Goal: Information Seeking & Learning: Learn about a topic

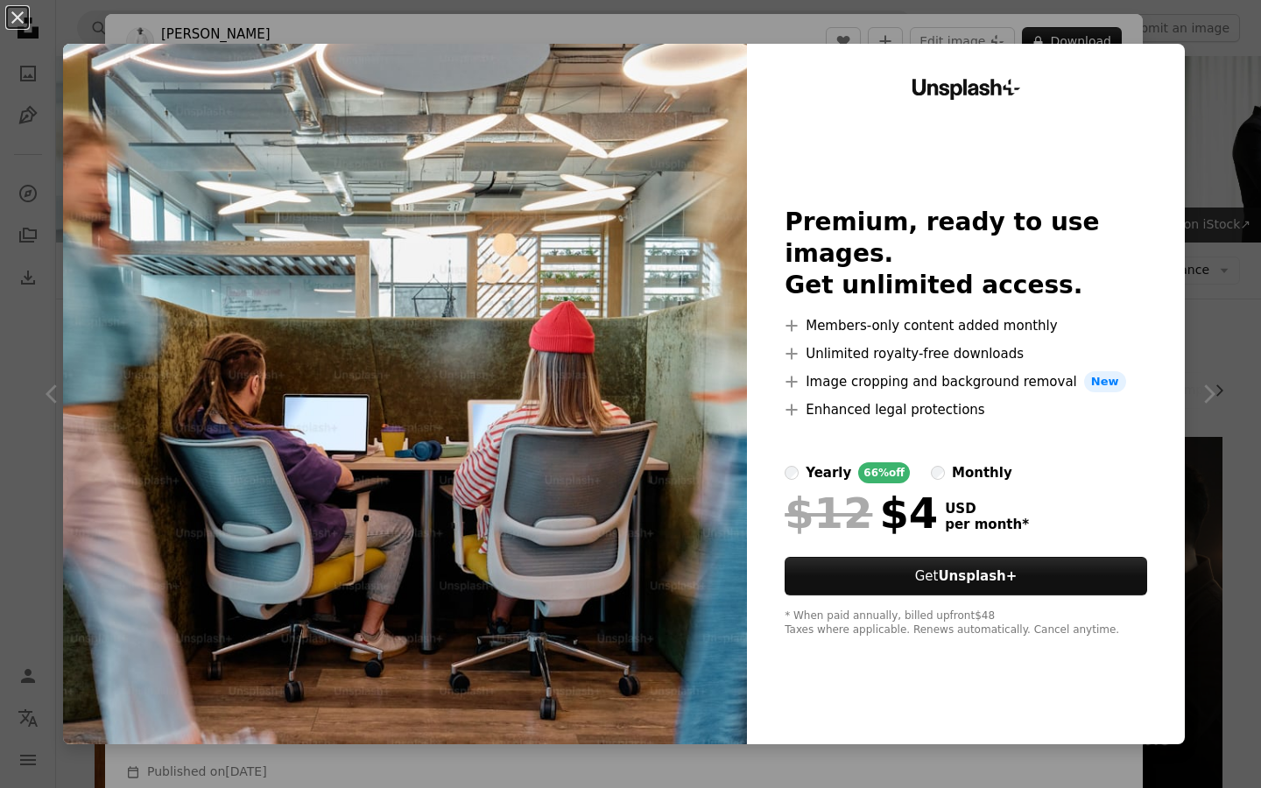
scroll to position [266, 0]
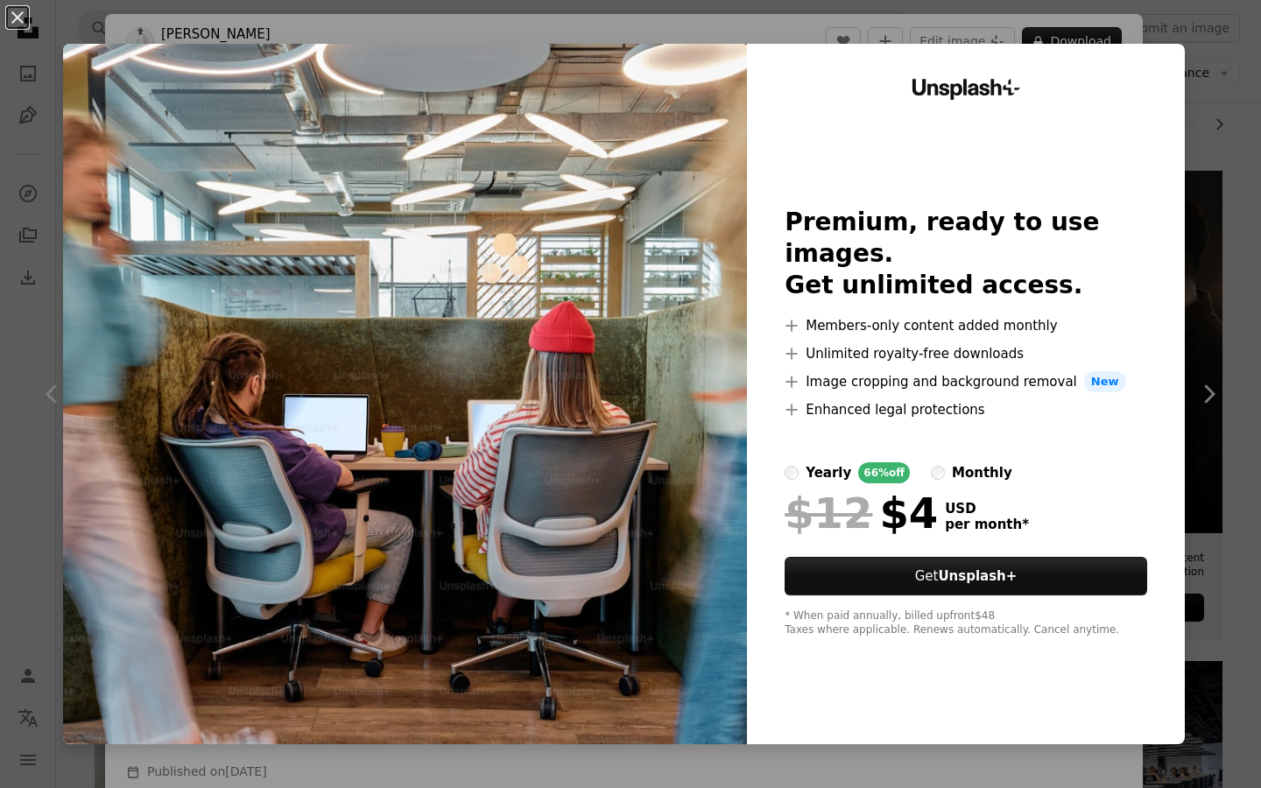
click at [1220, 85] on div "An X shape Unsplash+ Premium, ready to use images. Get unlimited access. A plus…" at bounding box center [630, 394] width 1261 height 788
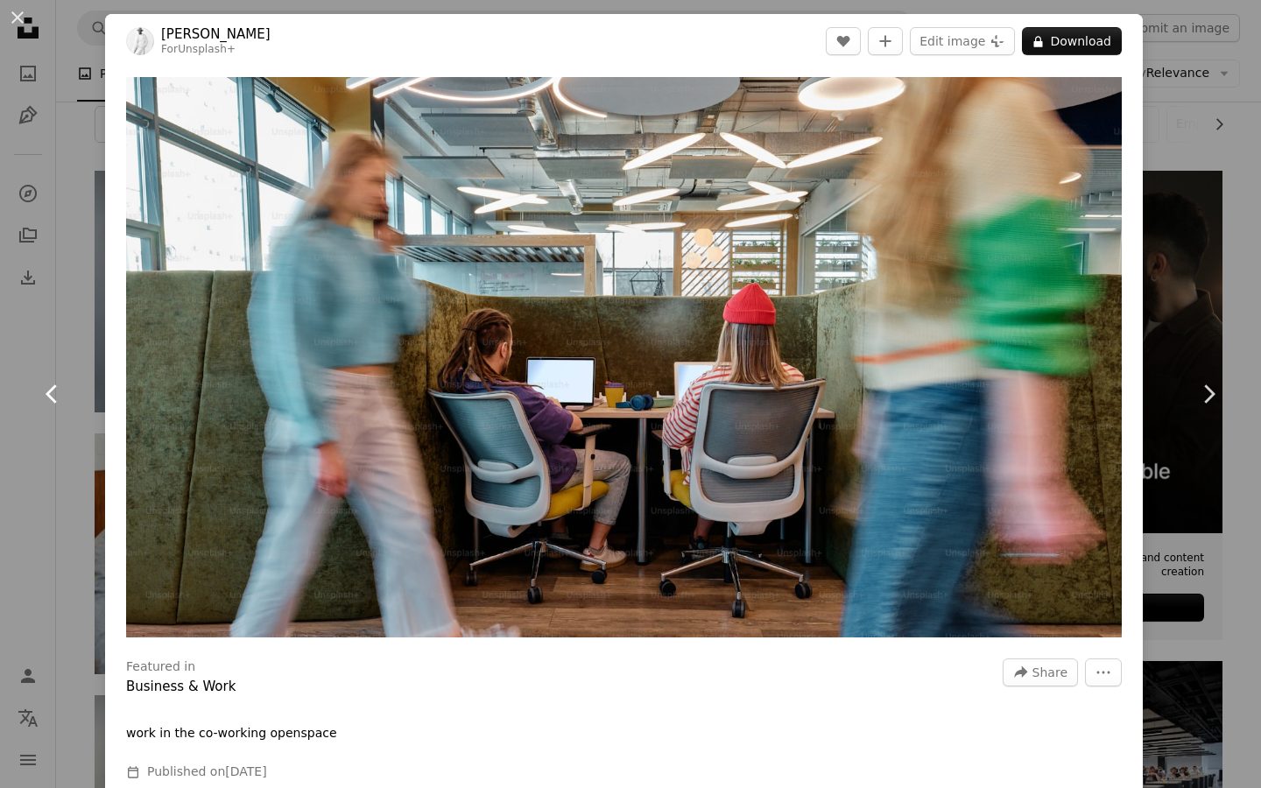
click at [99, 458] on link "Chevron left" at bounding box center [52, 394] width 105 height 168
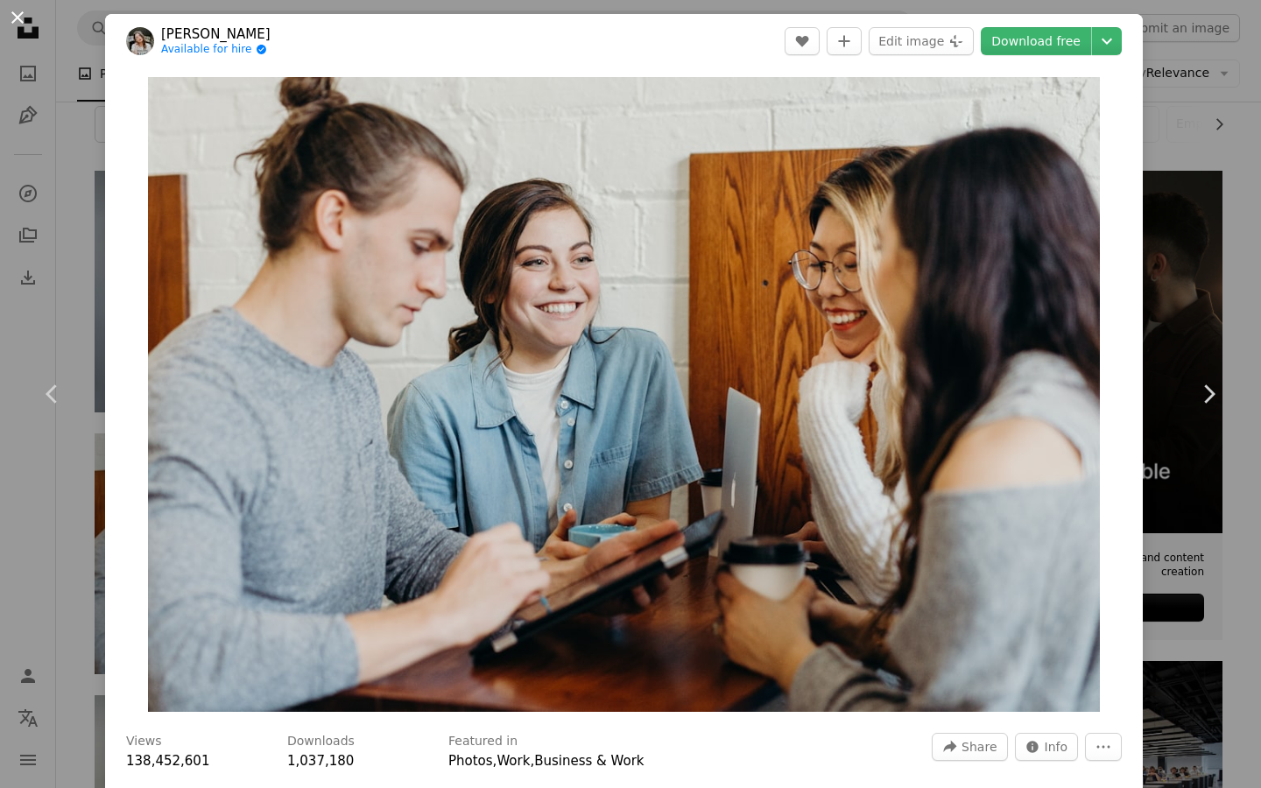
click at [13, 25] on button "An X shape" at bounding box center [17, 17] width 21 height 21
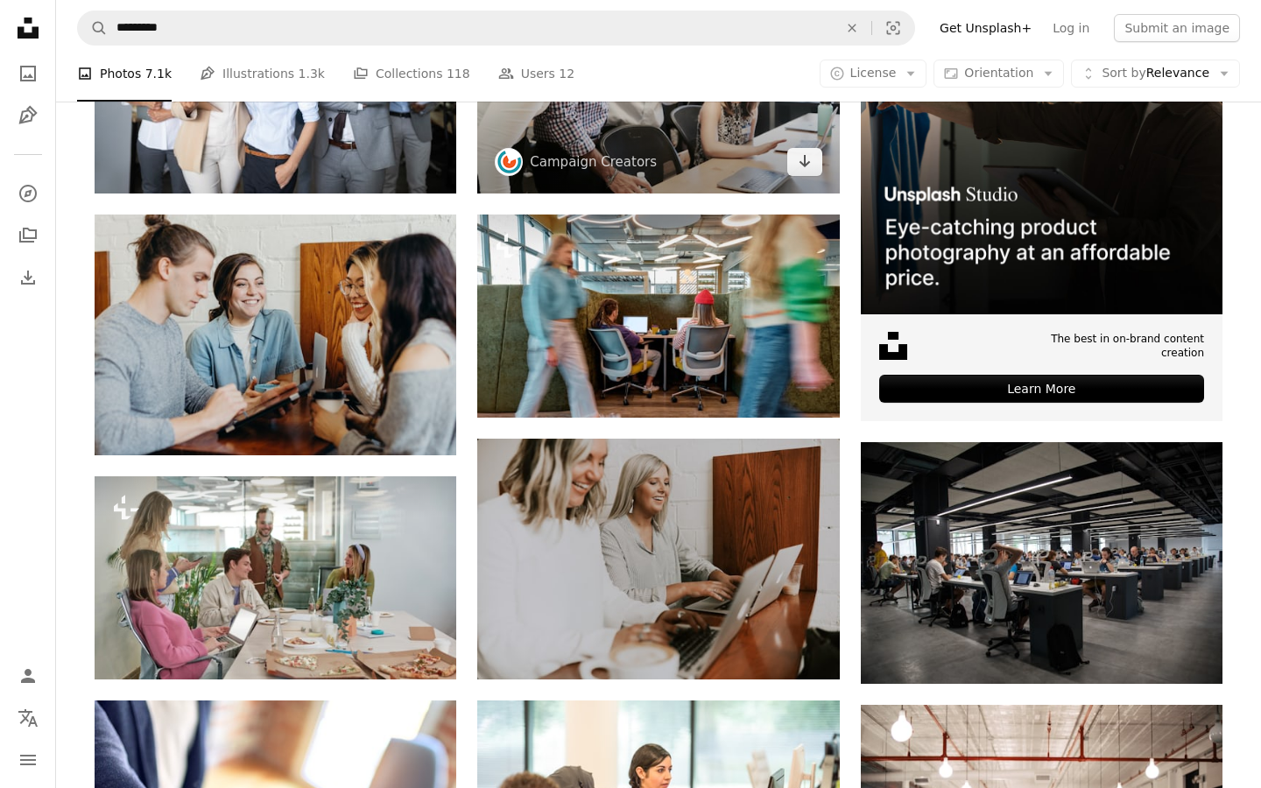
scroll to position [495, 0]
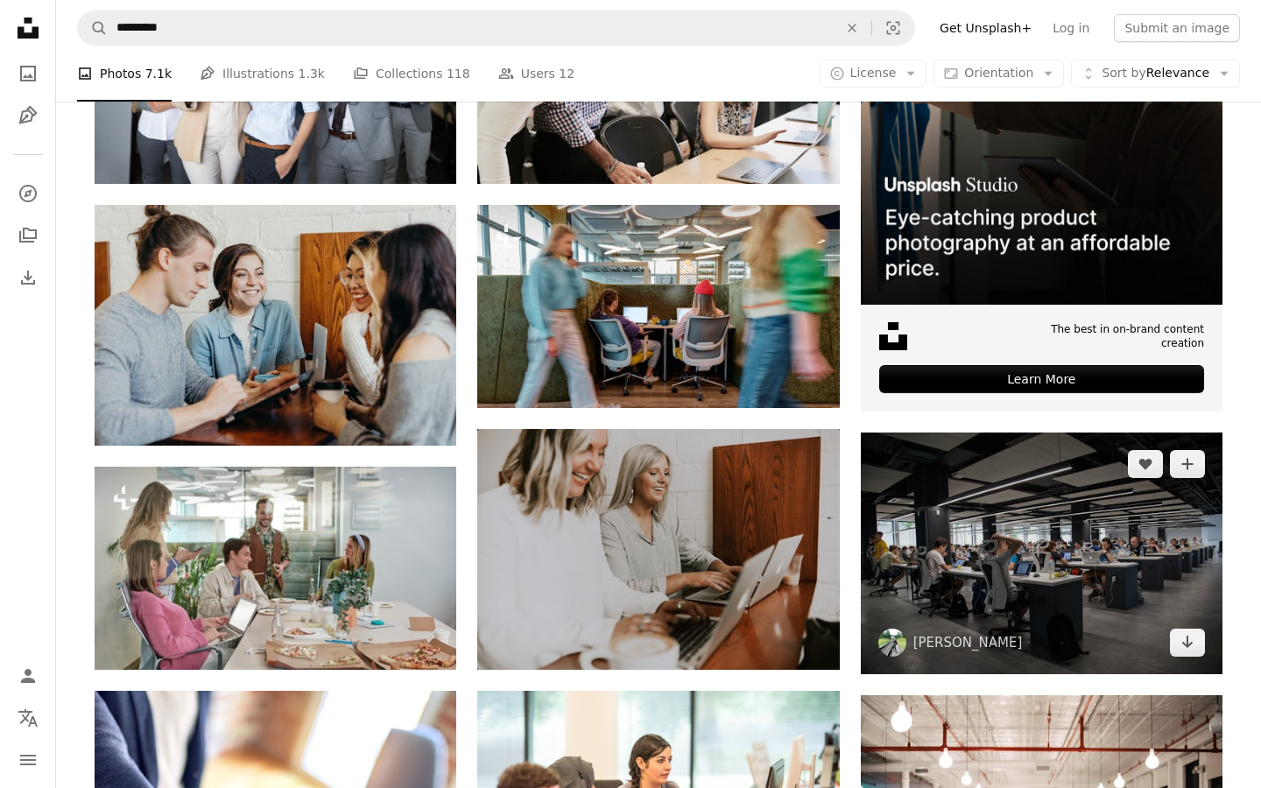
click at [973, 543] on img at bounding box center [1042, 552] width 362 height 241
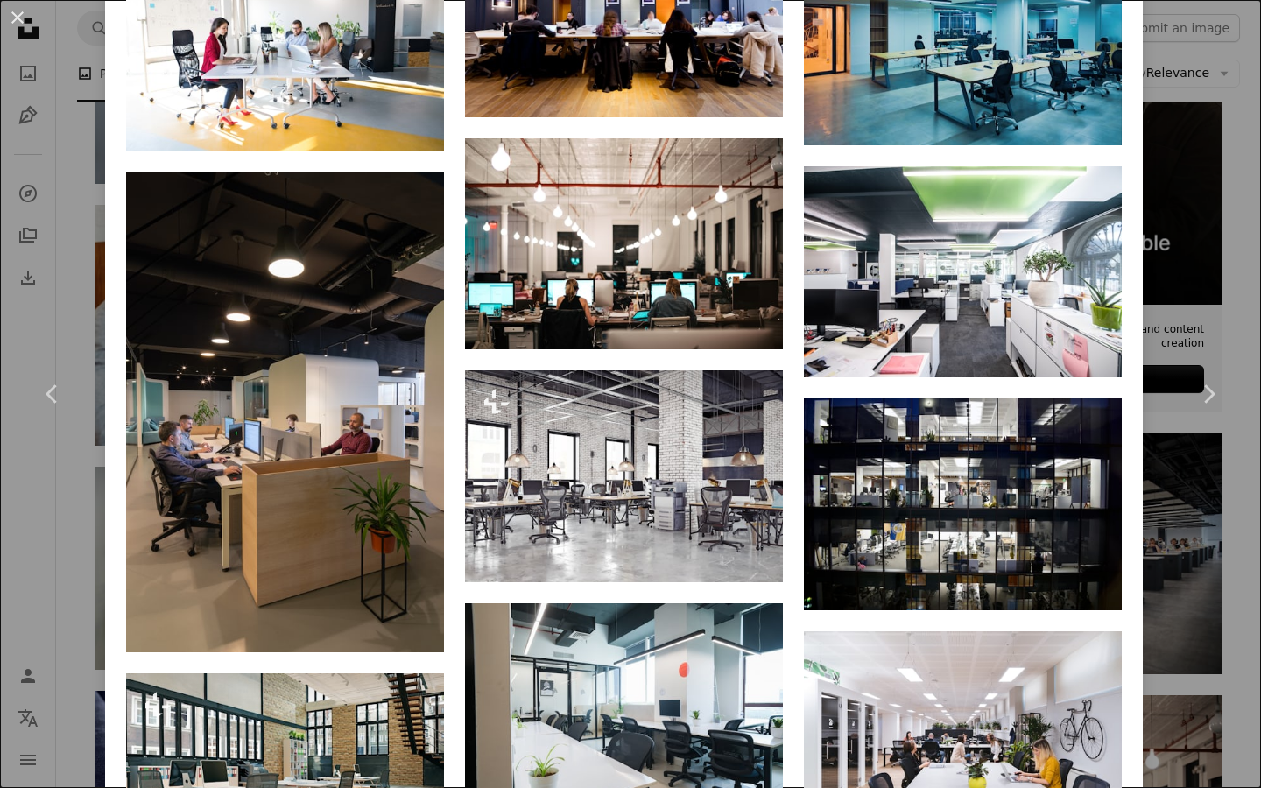
scroll to position [2160, 0]
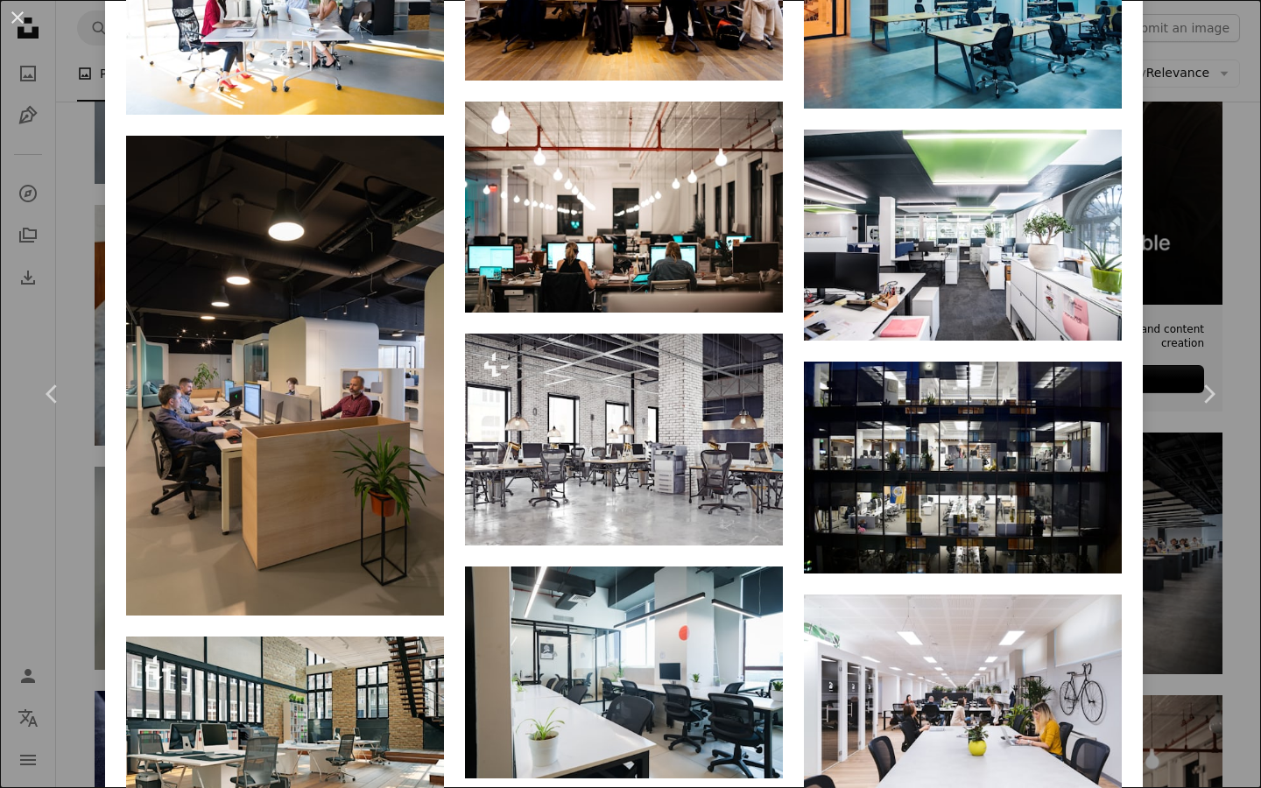
click at [50, 532] on div "An X shape Chevron left Chevron right [PERSON_NAME] frantic A heart A plus sign…" at bounding box center [630, 394] width 1261 height 788
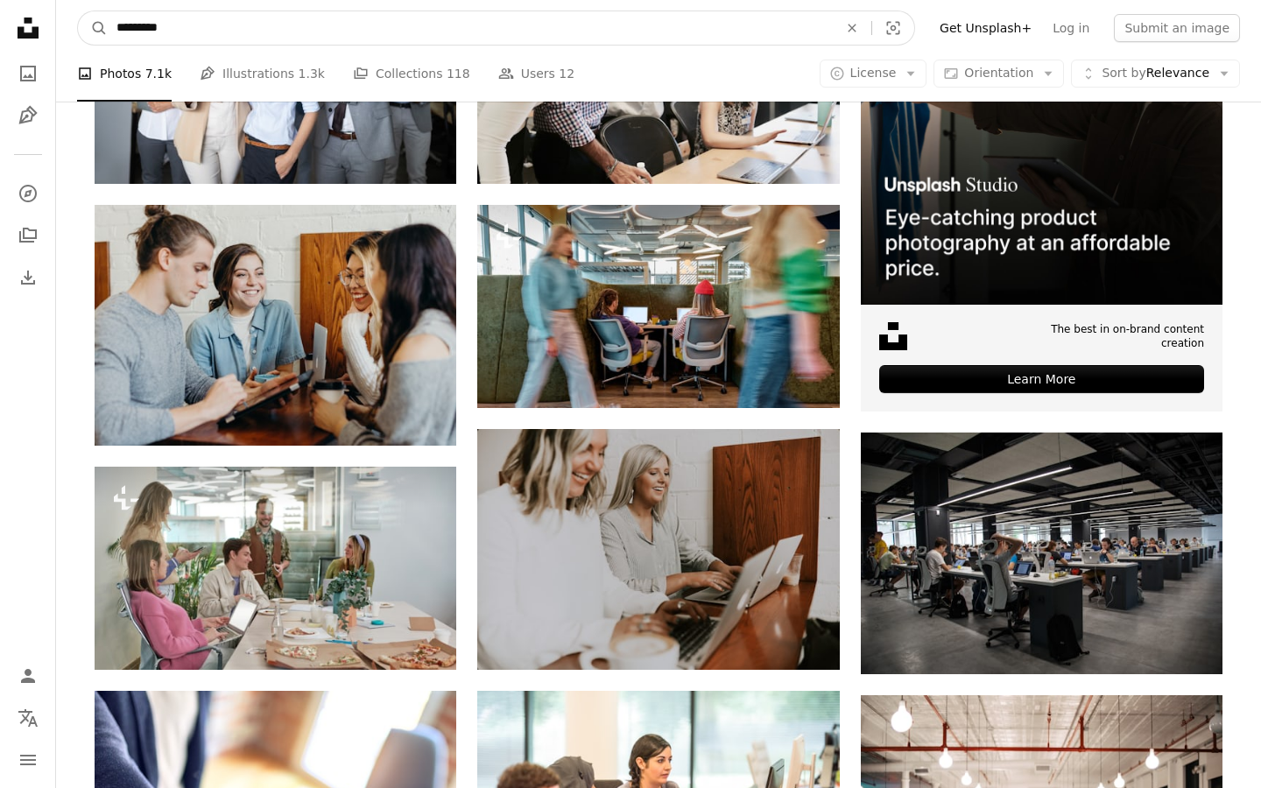
click at [335, 17] on input "*********" at bounding box center [470, 27] width 725 height 33
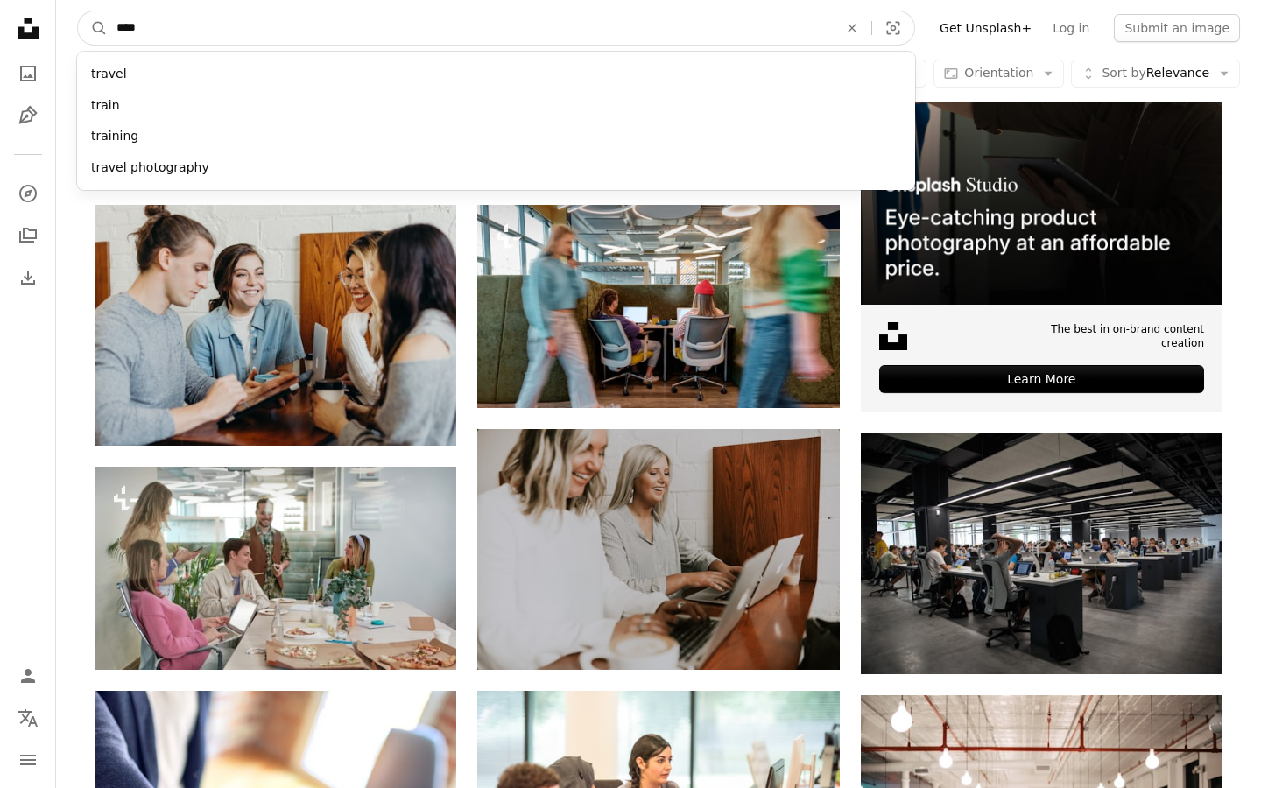
type input "*****"
click button "A magnifying glass" at bounding box center [93, 27] width 30 height 33
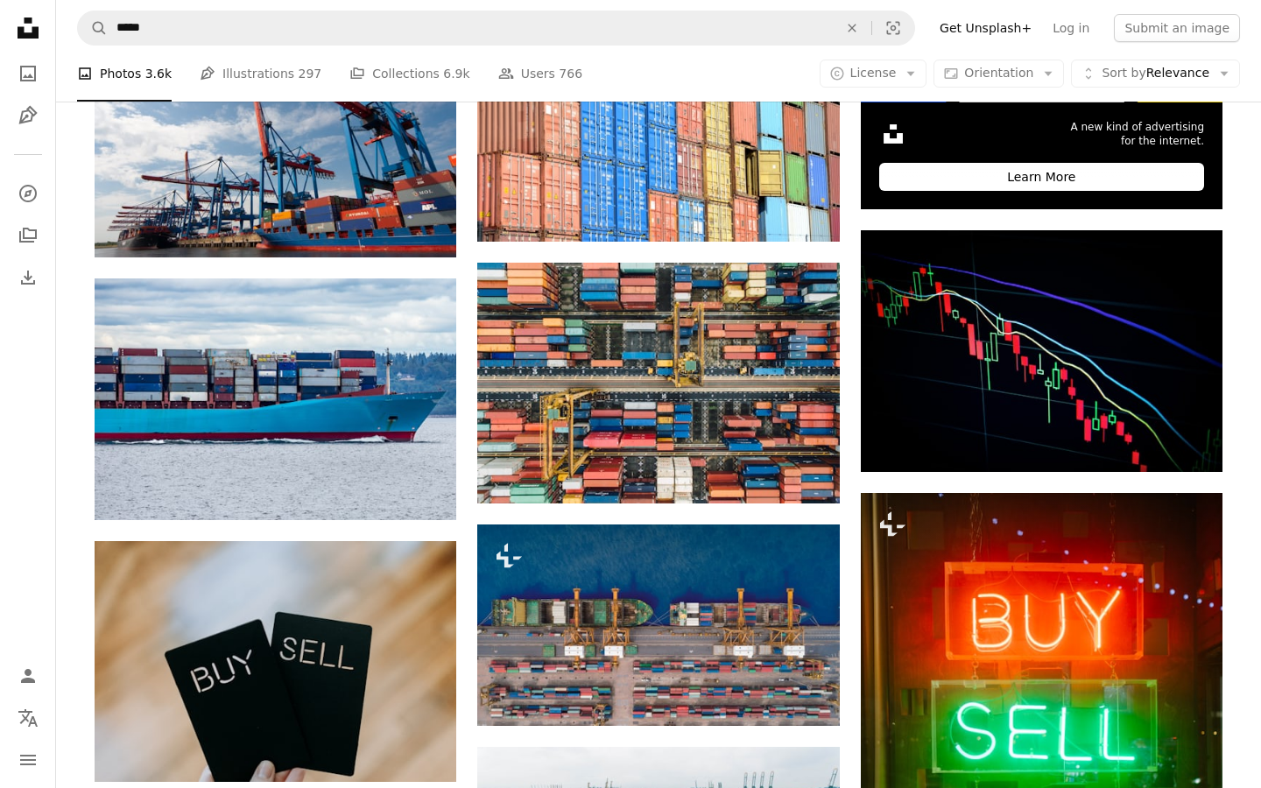
scroll to position [485, 0]
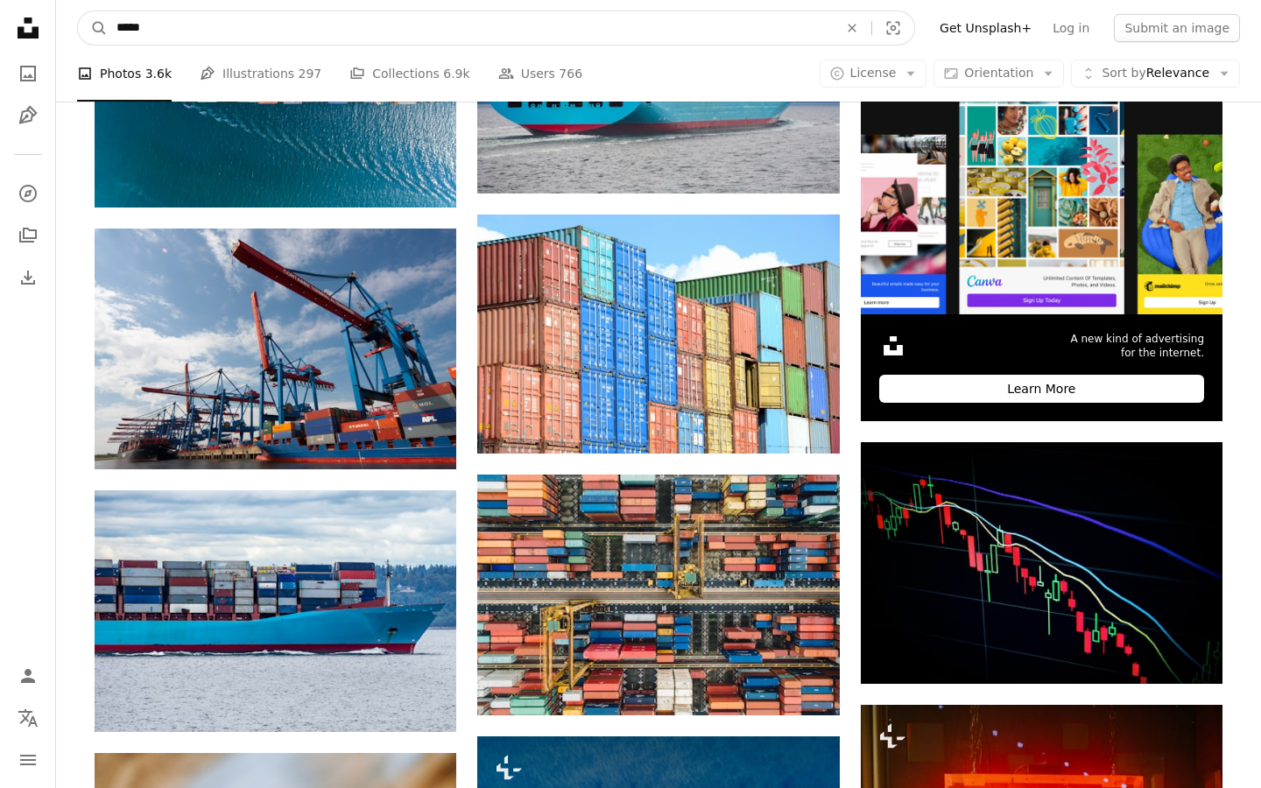
click at [435, 25] on input "*****" at bounding box center [470, 27] width 725 height 33
type input "*********"
click at [78, 11] on button "A magnifying glass" at bounding box center [93, 27] width 30 height 33
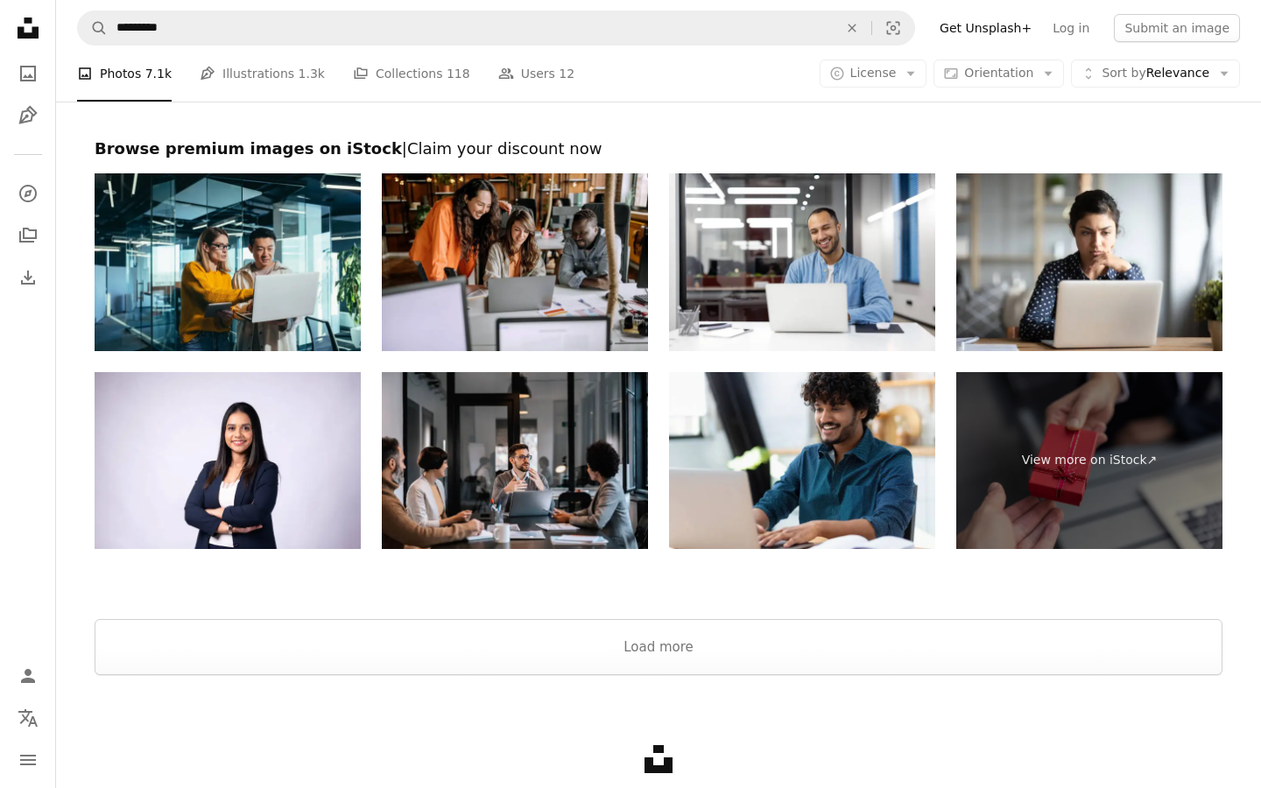
scroll to position [2781, 0]
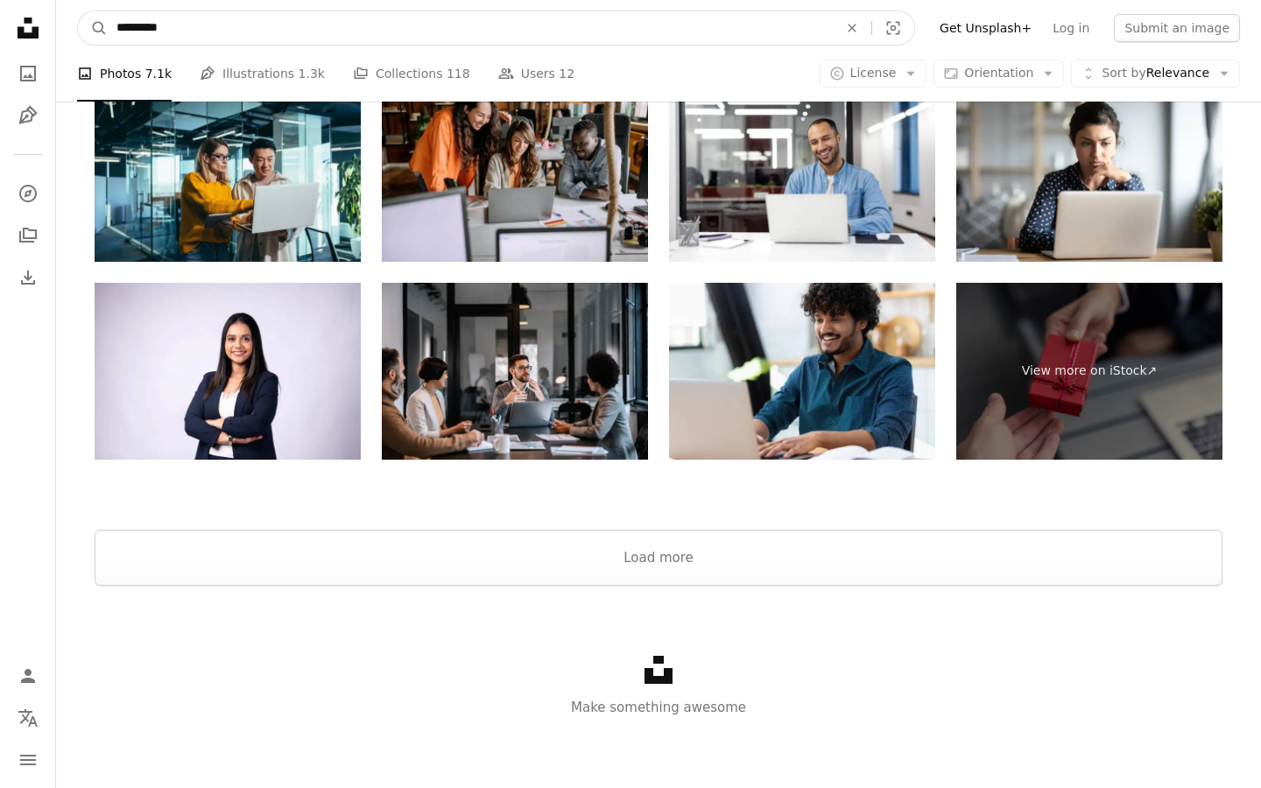
click at [446, 24] on input "*********" at bounding box center [470, 27] width 725 height 33
type input "*********"
click button "A magnifying glass" at bounding box center [93, 27] width 30 height 33
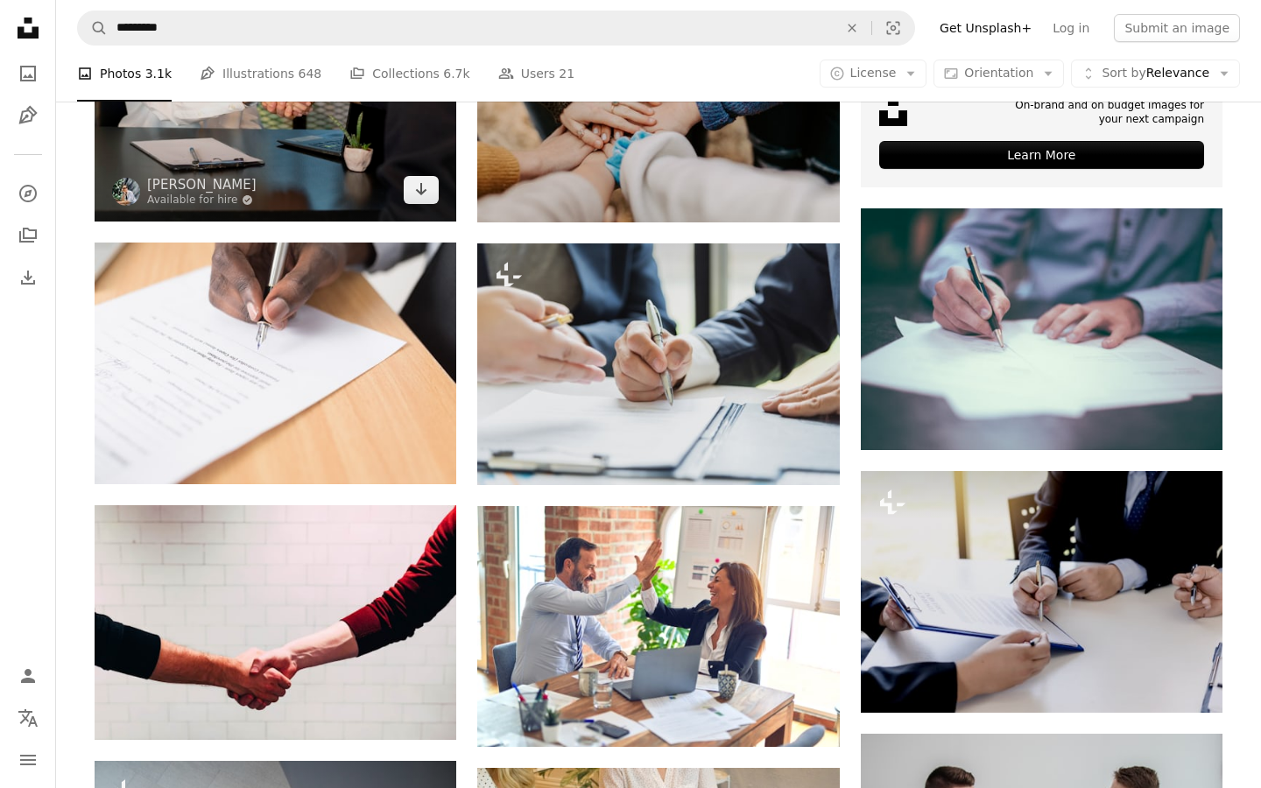
scroll to position [720, 0]
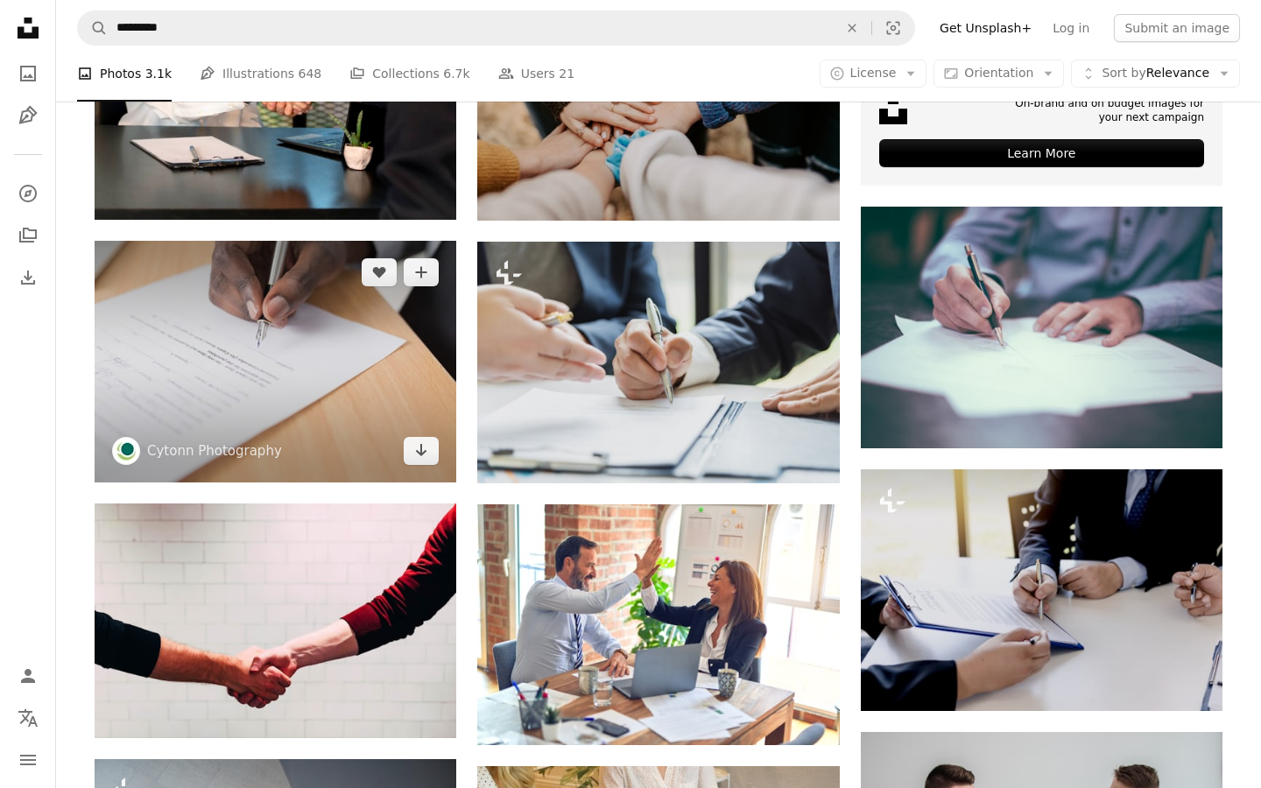
click at [328, 359] on img at bounding box center [276, 362] width 362 height 242
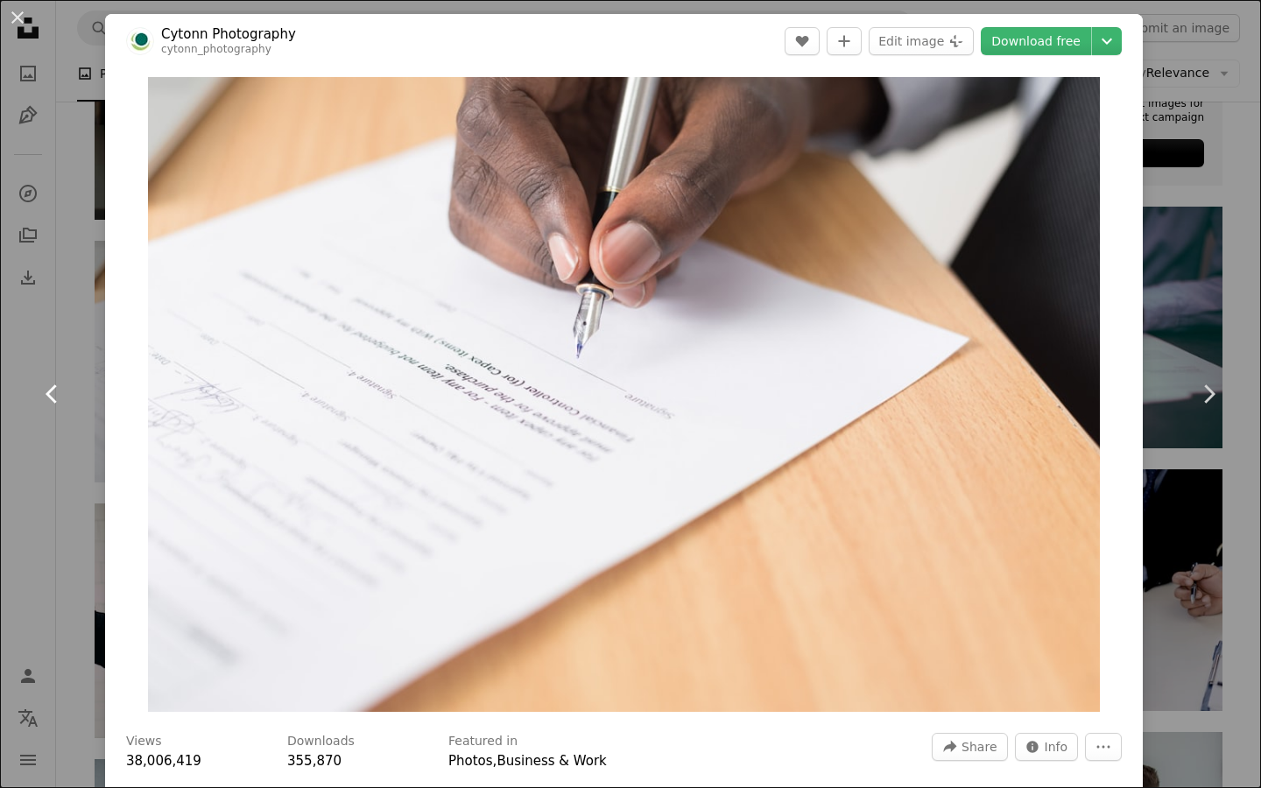
click at [63, 381] on icon "Chevron left" at bounding box center [53, 394] width 28 height 28
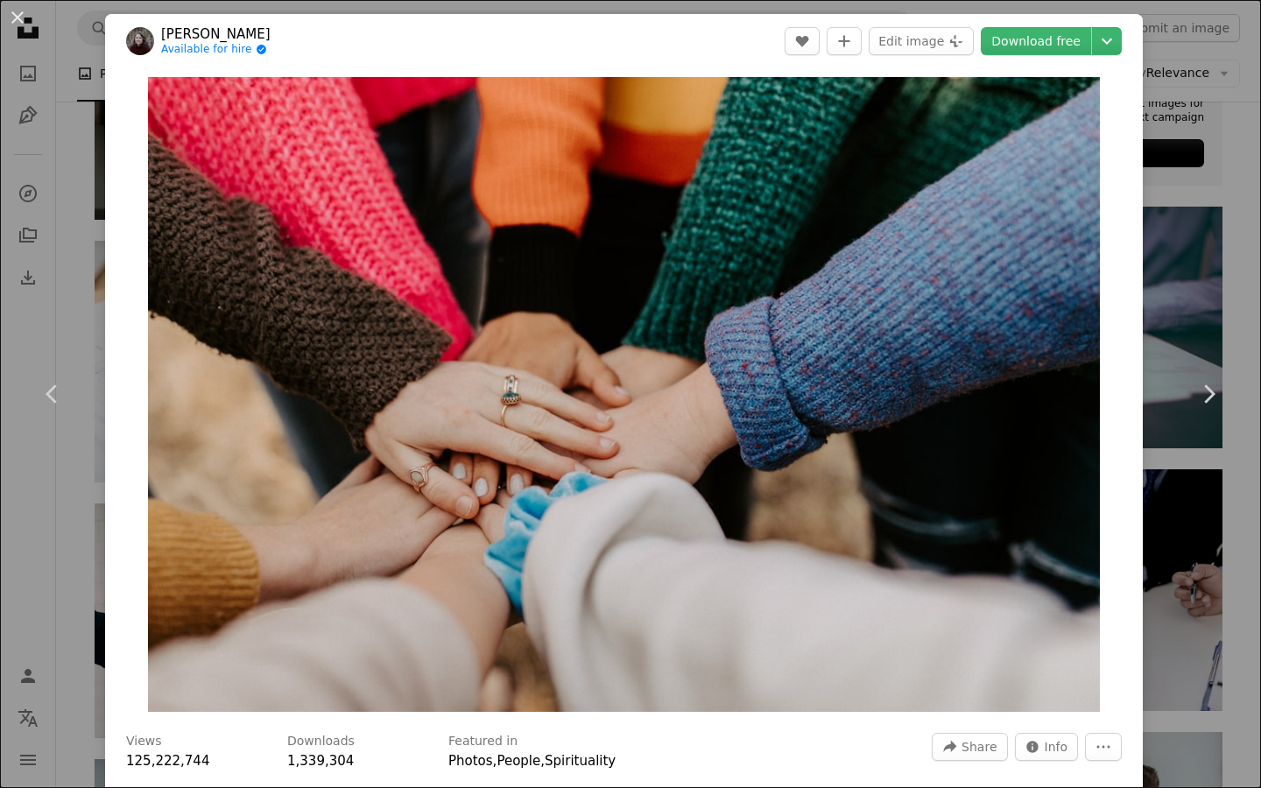
click at [1219, 154] on div "An X shape Chevron left Chevron right [PERSON_NAME] Available for hire A checkm…" at bounding box center [630, 394] width 1261 height 788
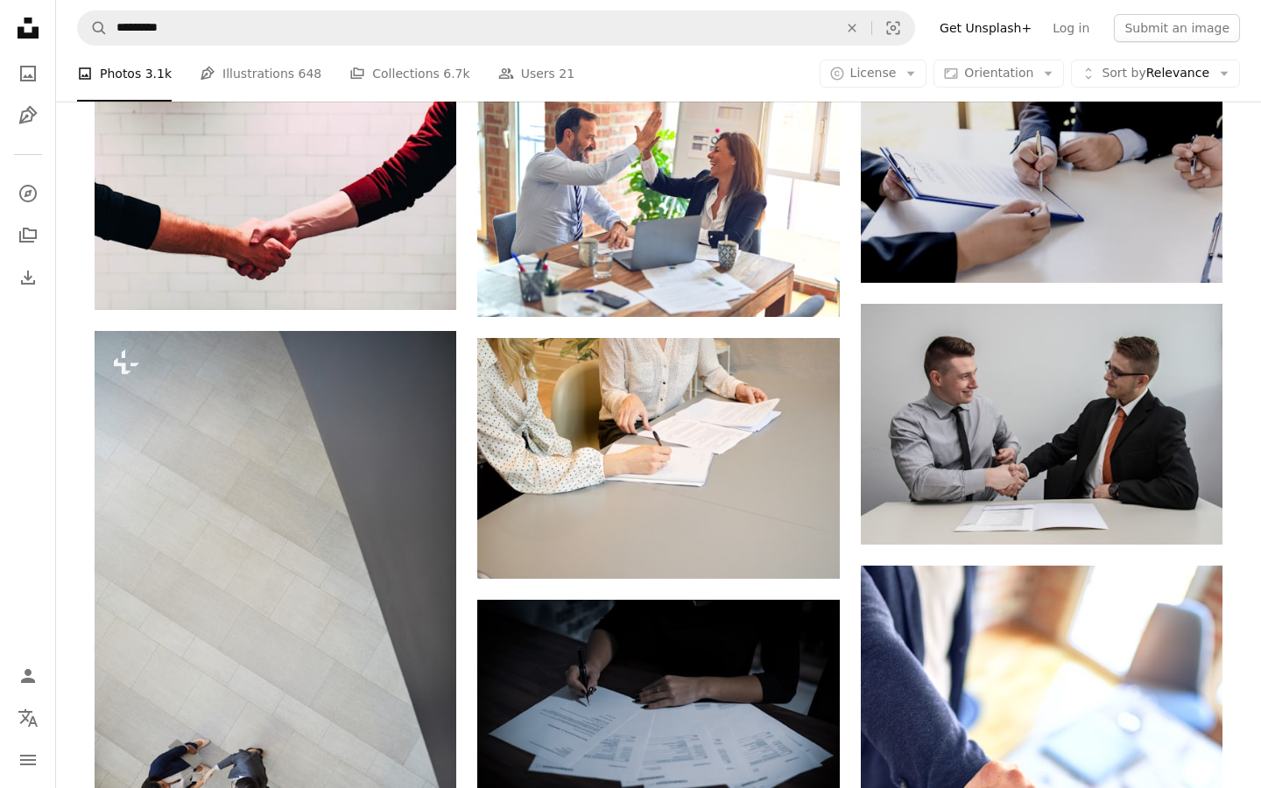
scroll to position [1211, 0]
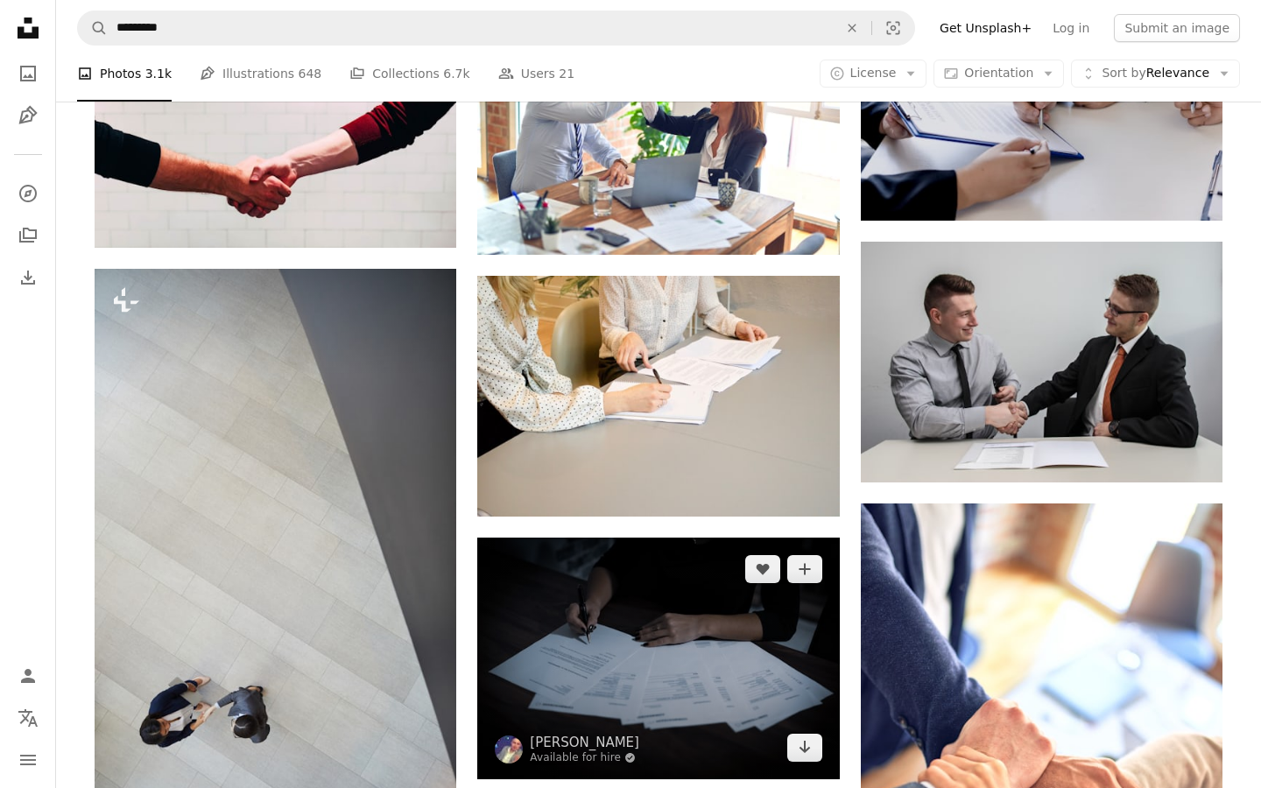
click at [670, 629] on img at bounding box center [658, 658] width 362 height 241
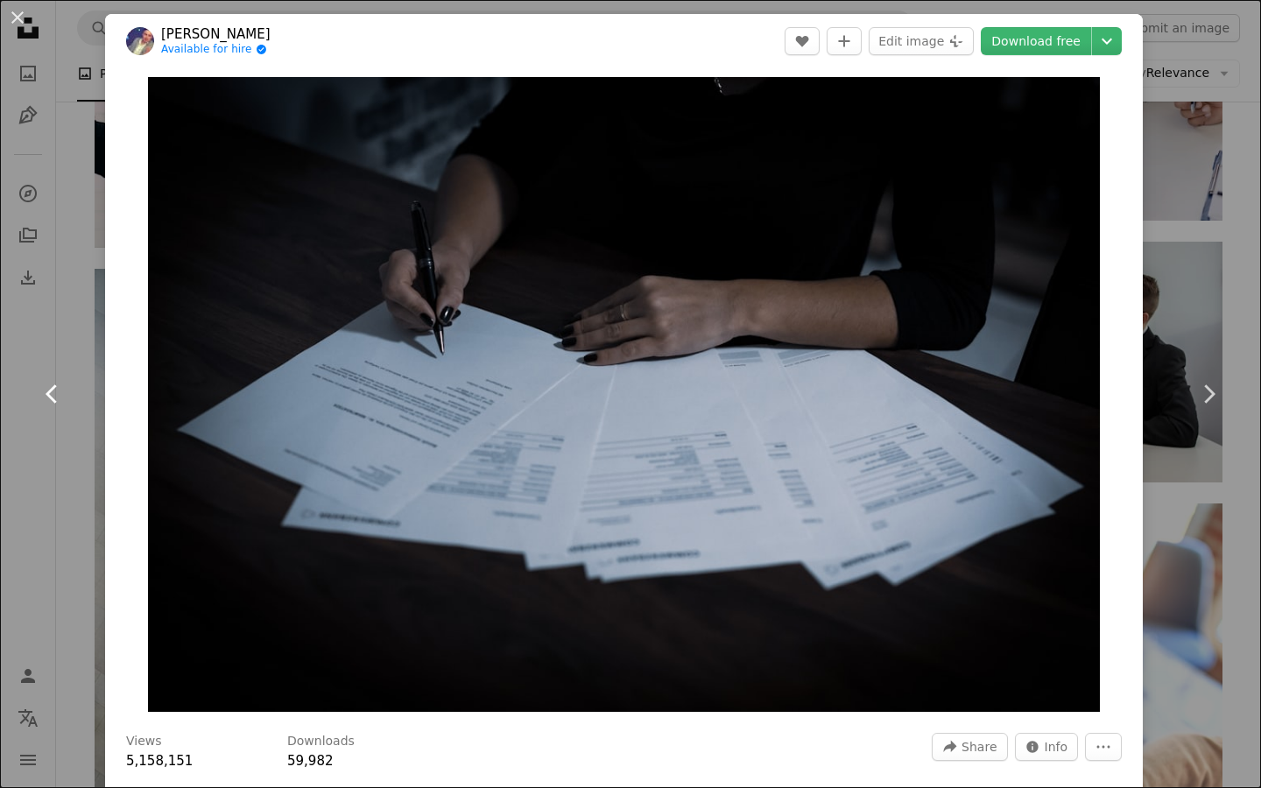
click at [30, 353] on link "Chevron left" at bounding box center [52, 394] width 105 height 168
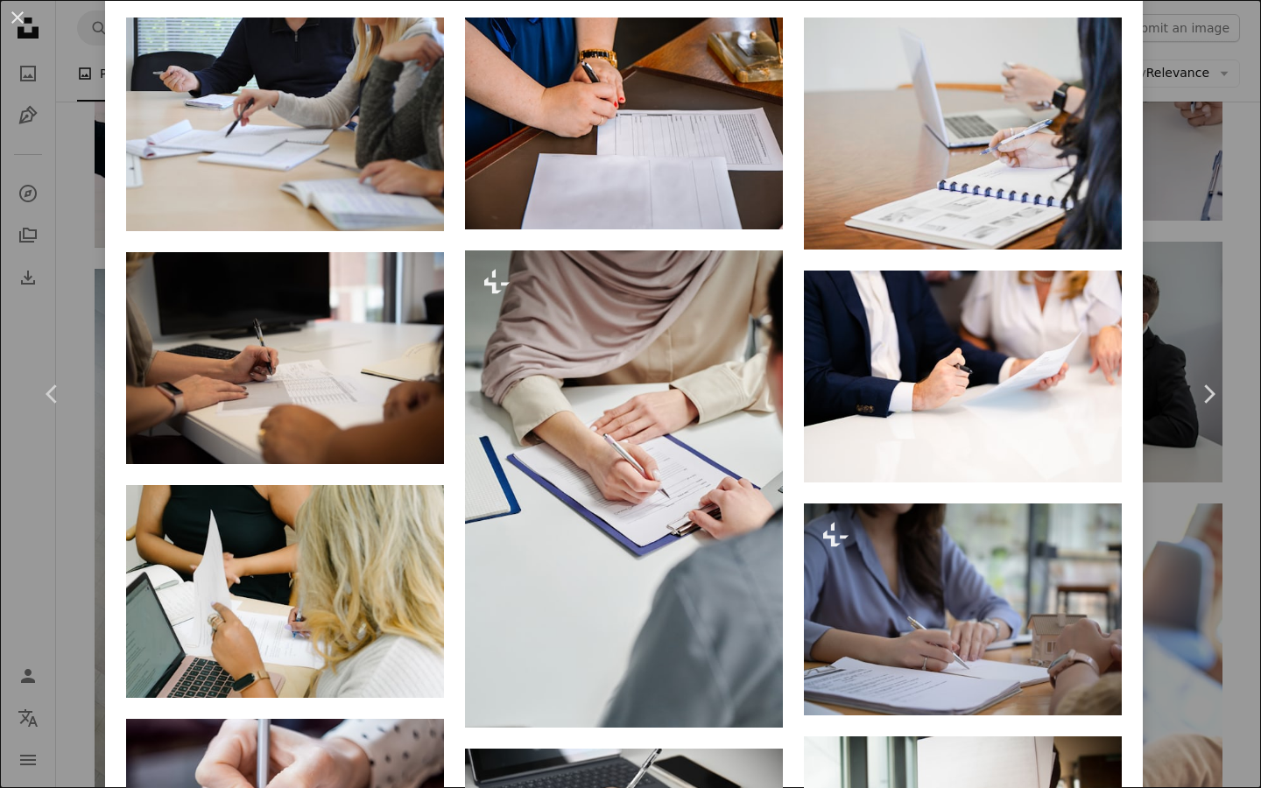
scroll to position [1326, 0]
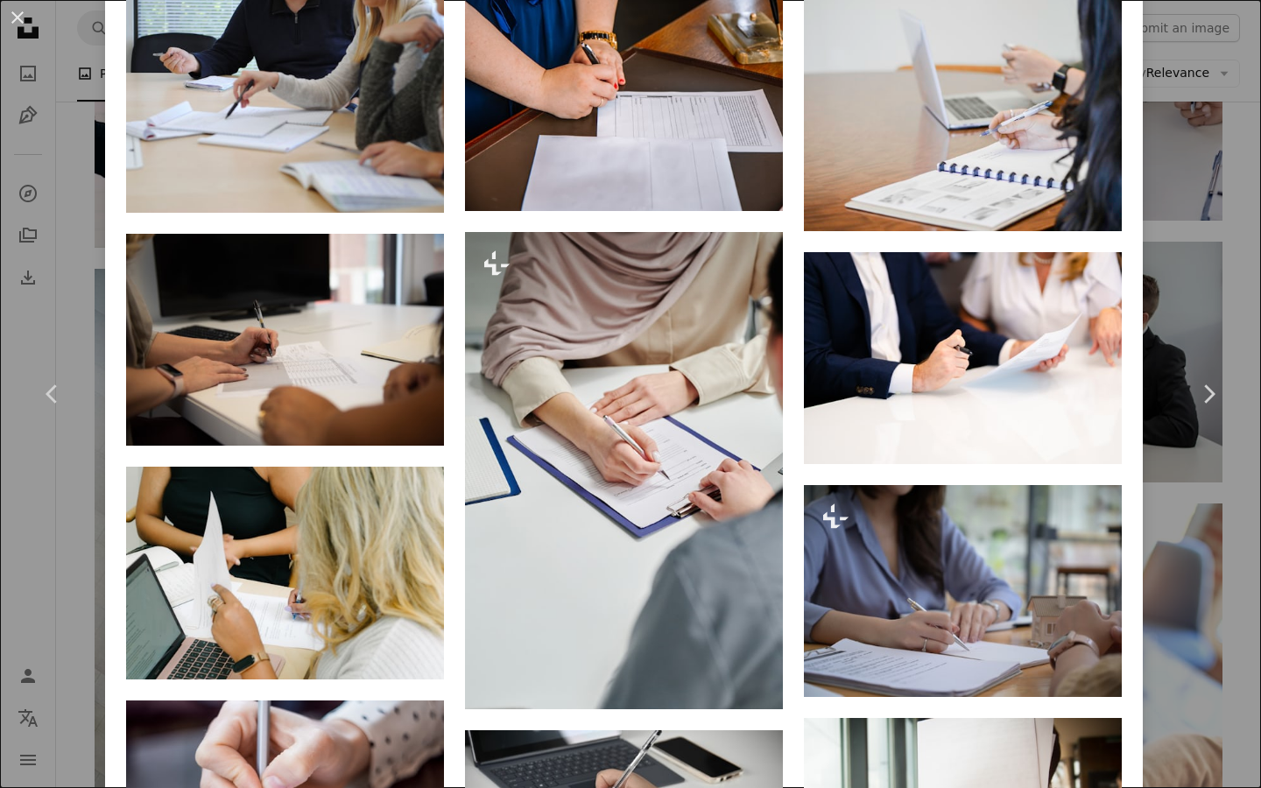
click at [1208, 273] on div "An X shape Chevron left Chevron right [PERSON_NAME] Available for hire A checkm…" at bounding box center [630, 394] width 1261 height 788
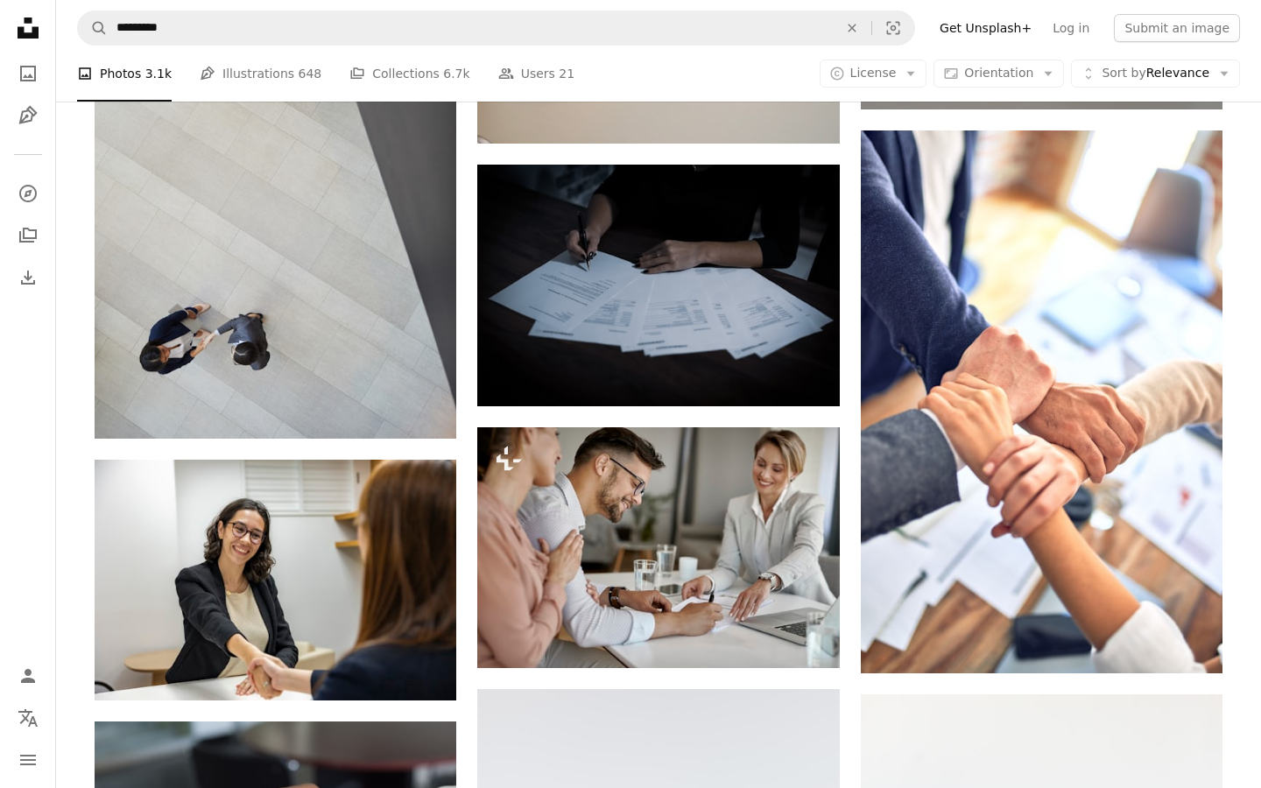
scroll to position [1572, 0]
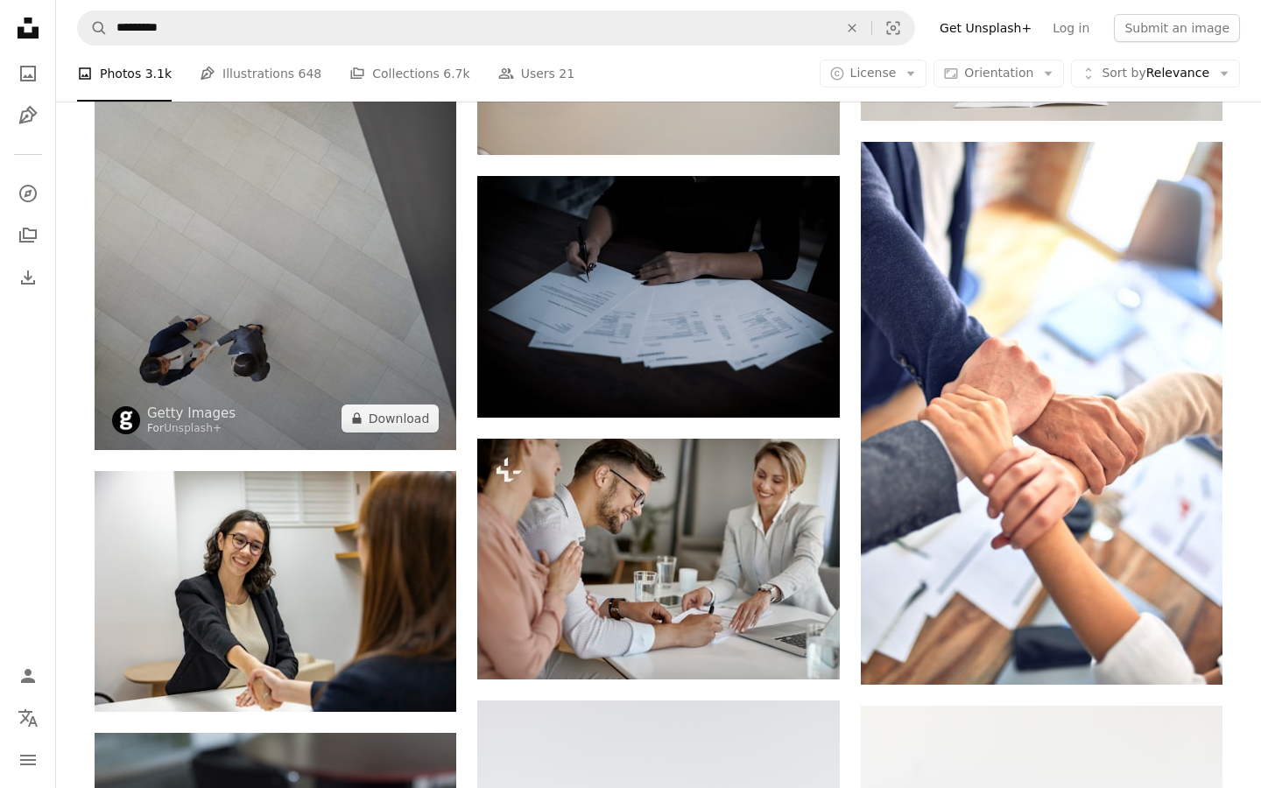
click at [315, 350] on img at bounding box center [276, 178] width 362 height 543
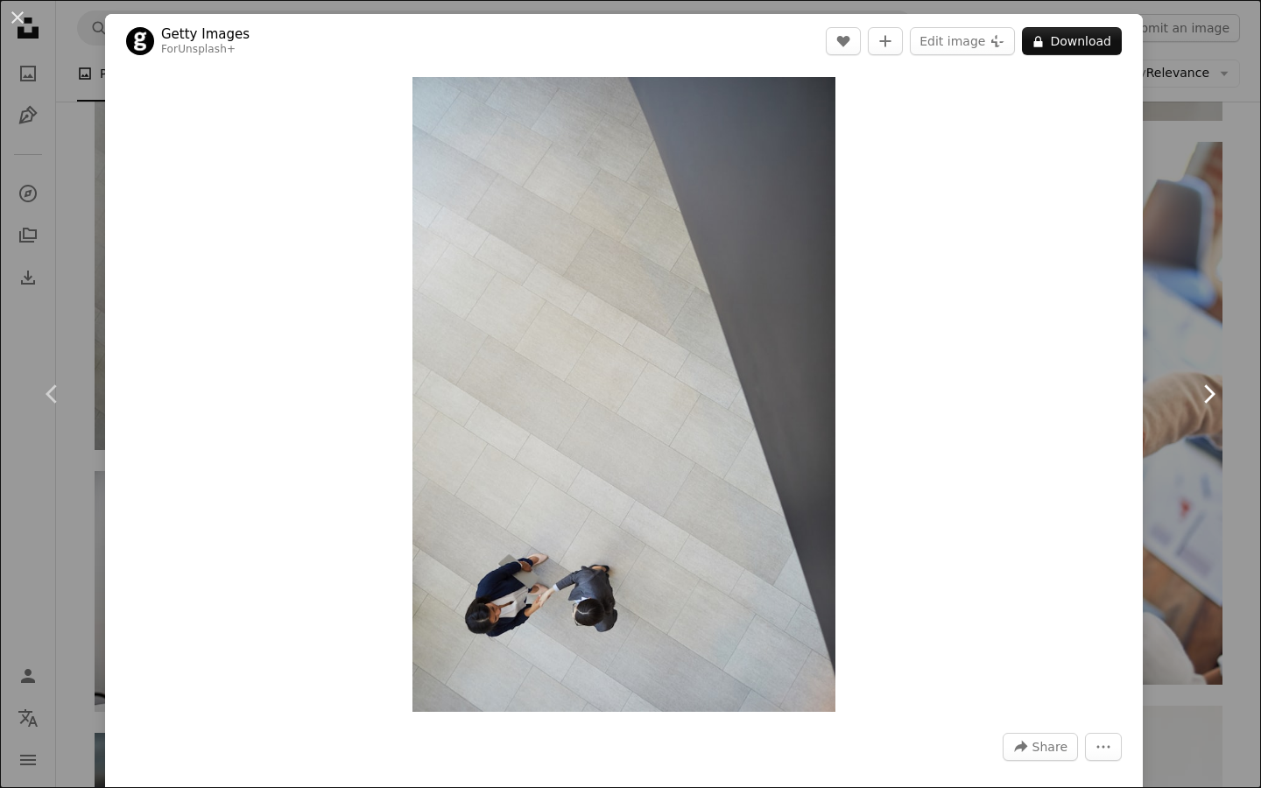
click at [1207, 380] on icon "Chevron right" at bounding box center [1208, 394] width 28 height 28
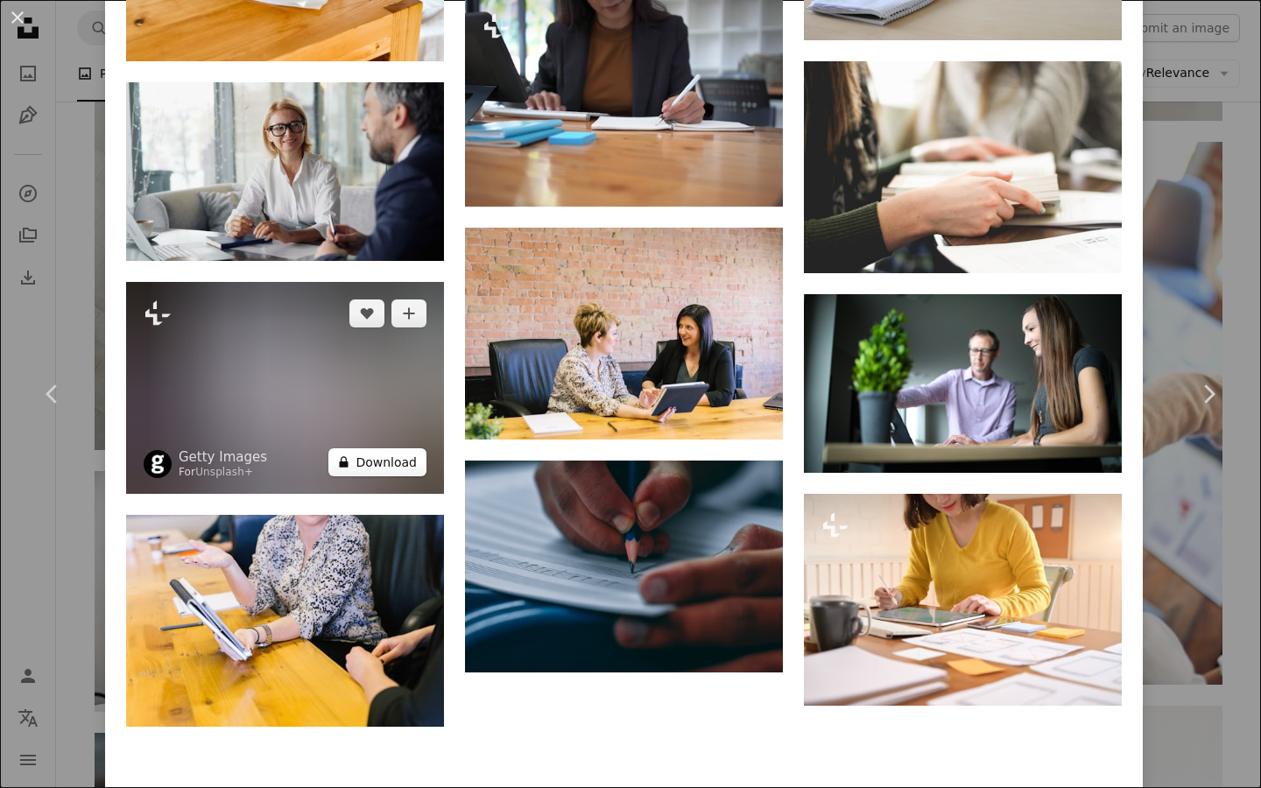
scroll to position [3939, 0]
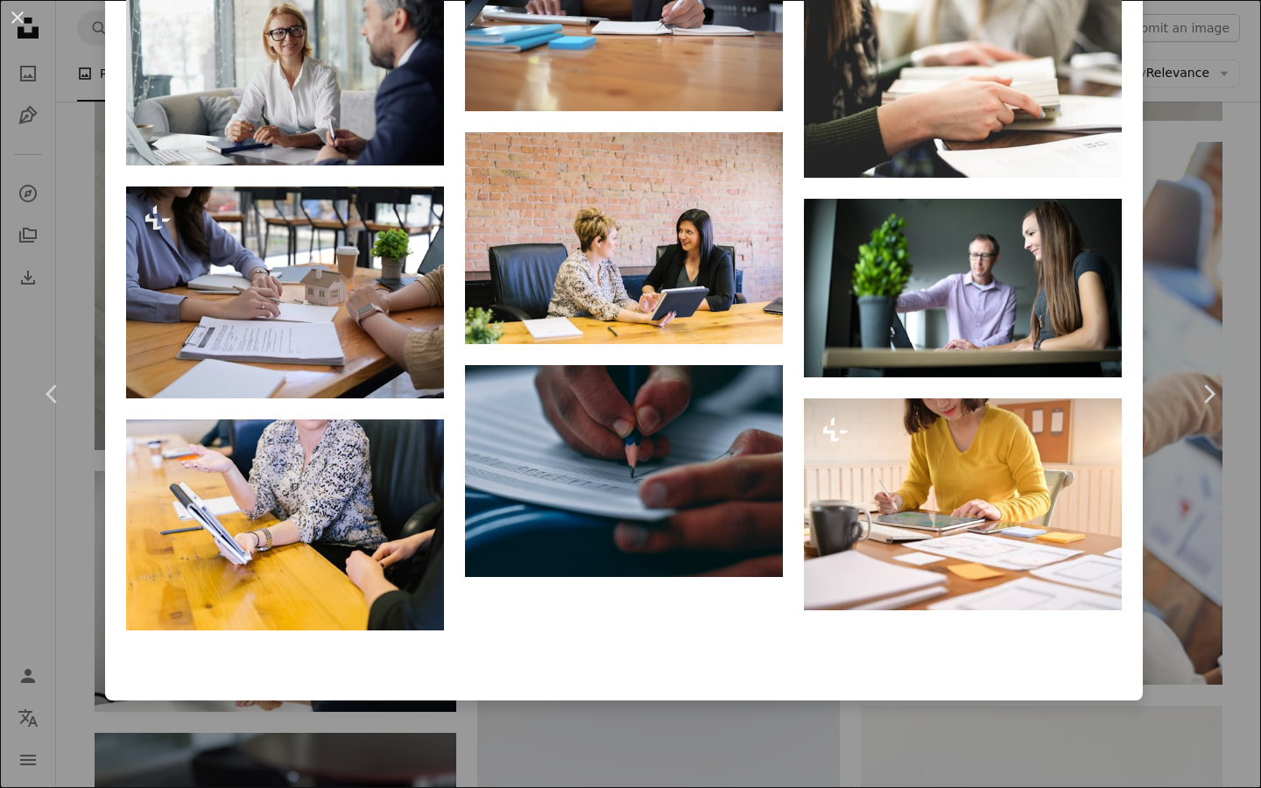
click at [84, 167] on div "An X shape Chevron left Chevron right [PERSON_NAME] Available for hire A checkm…" at bounding box center [630, 394] width 1261 height 788
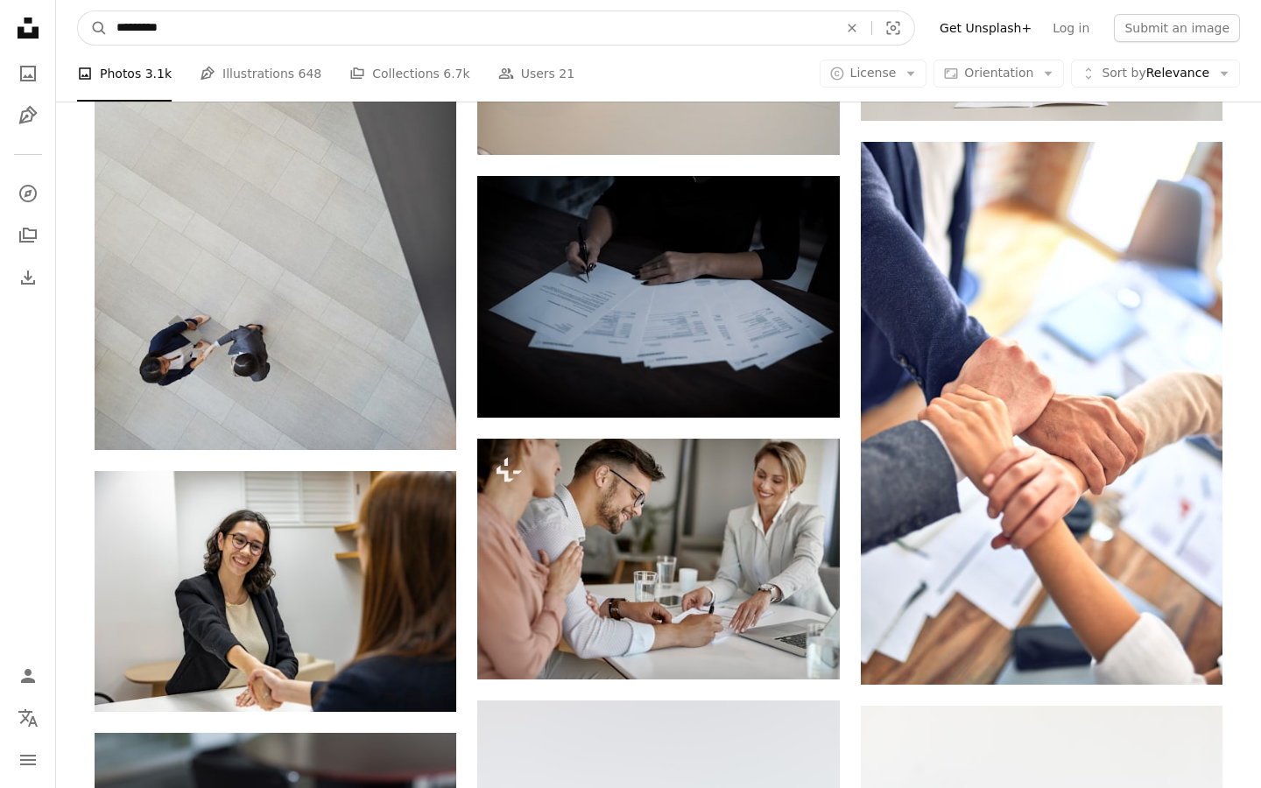
click at [256, 22] on input "*********" at bounding box center [470, 27] width 725 height 33
type input "***"
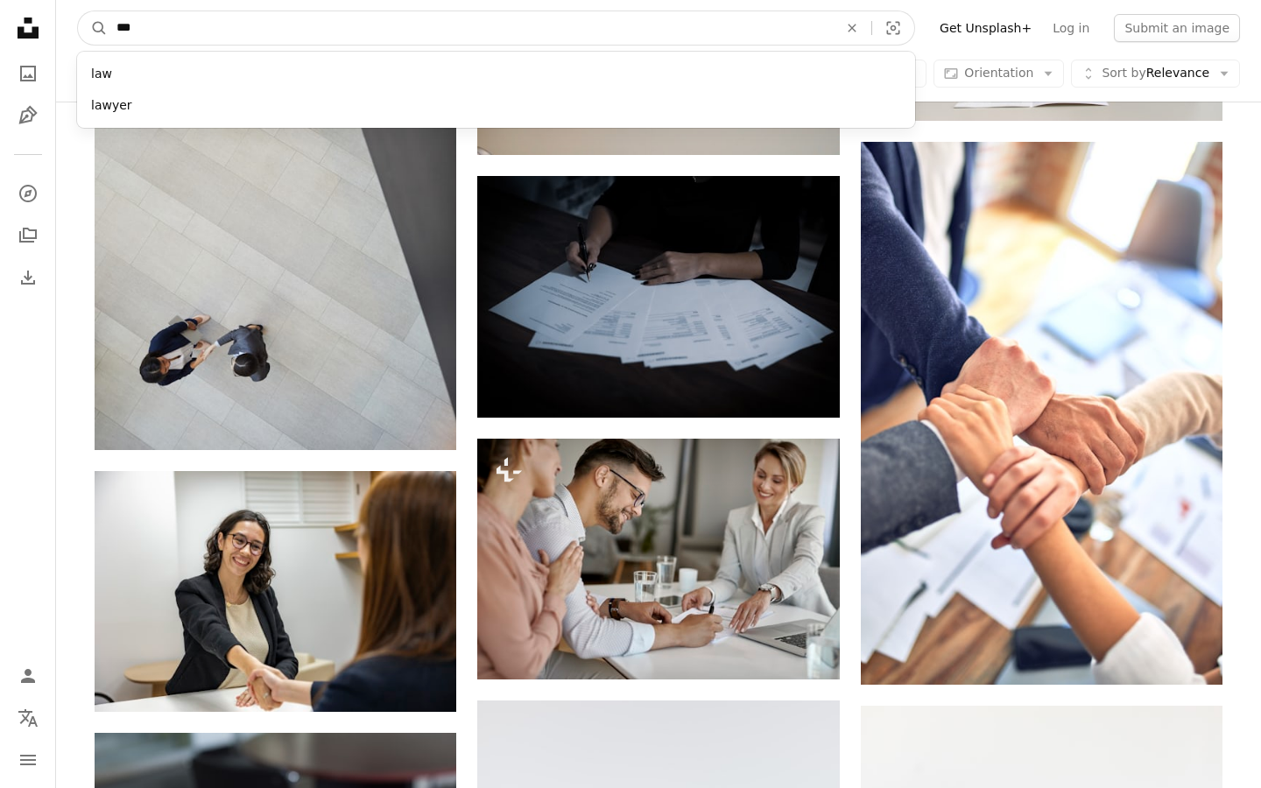
click button "A magnifying glass" at bounding box center [93, 27] width 30 height 33
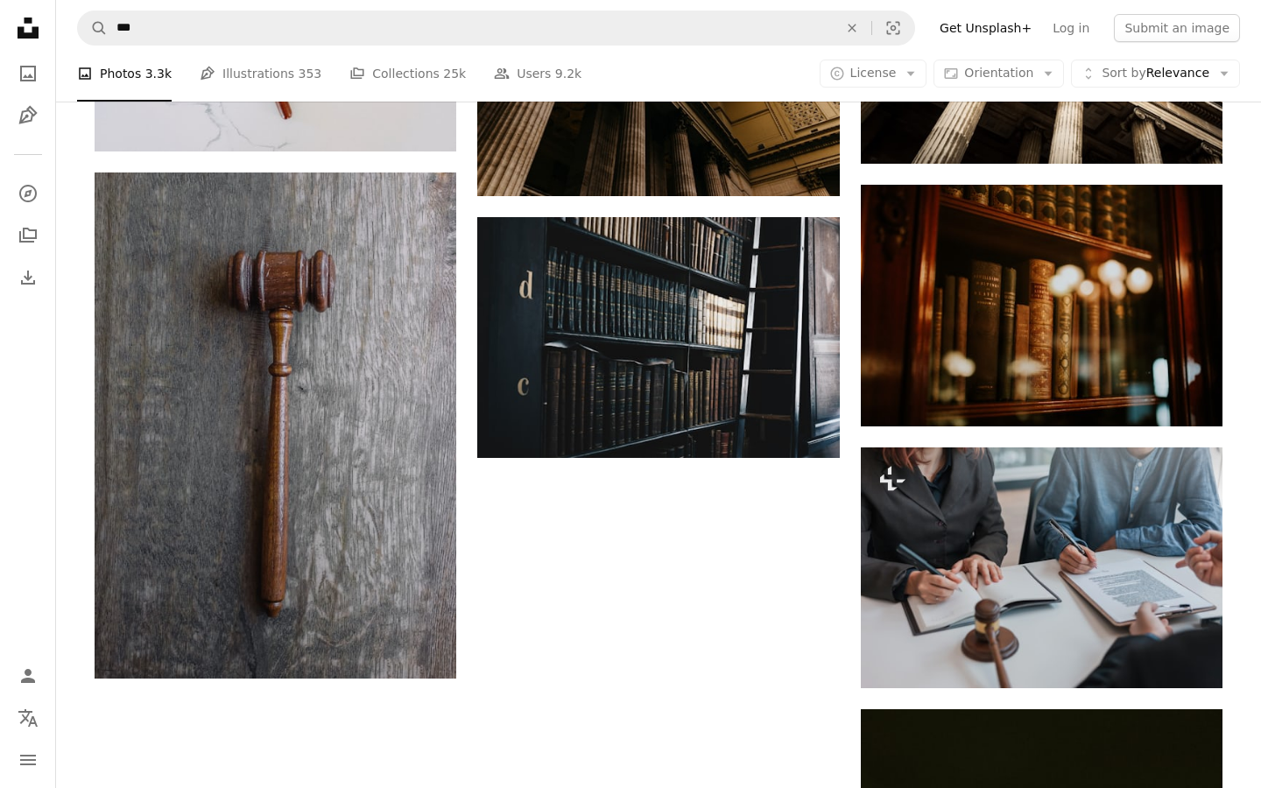
scroll to position [1239, 0]
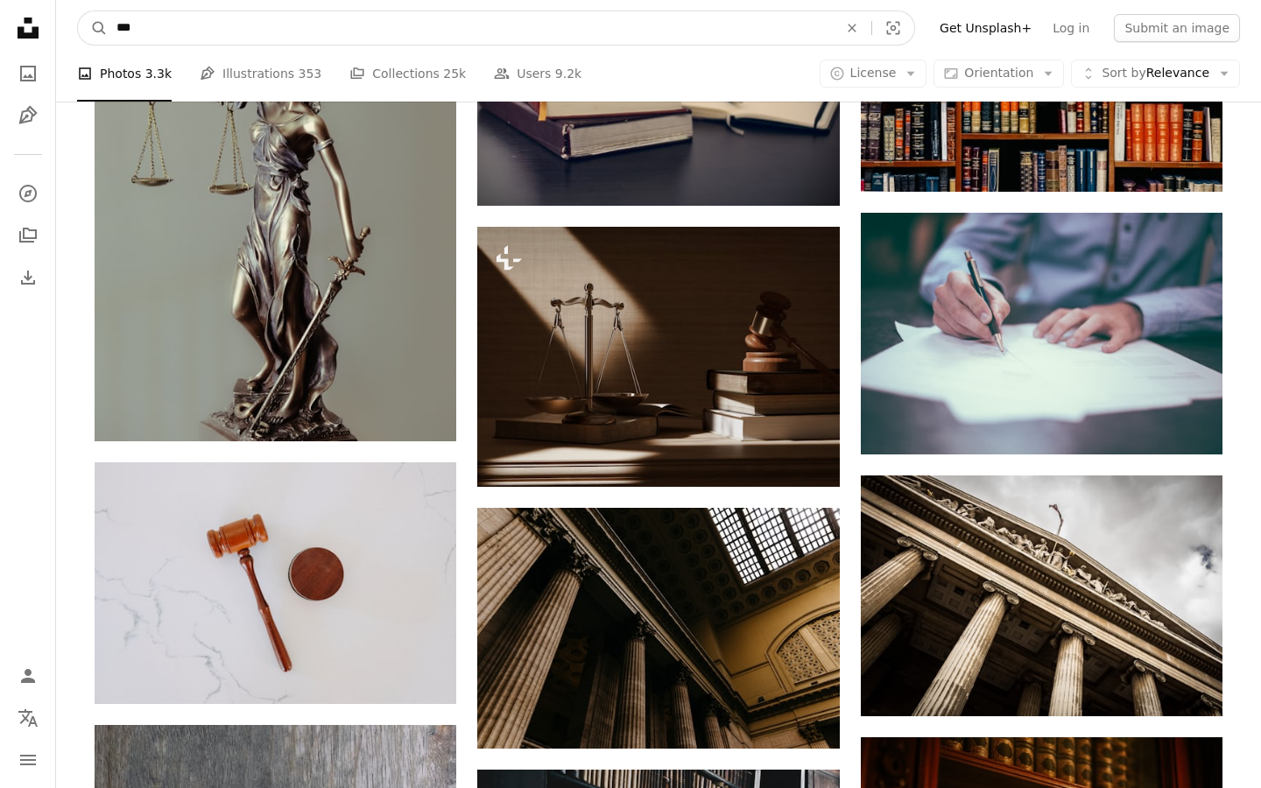
click at [273, 31] on input "***" at bounding box center [470, 27] width 725 height 33
type input "**********"
click button "A magnifying glass" at bounding box center [93, 27] width 30 height 33
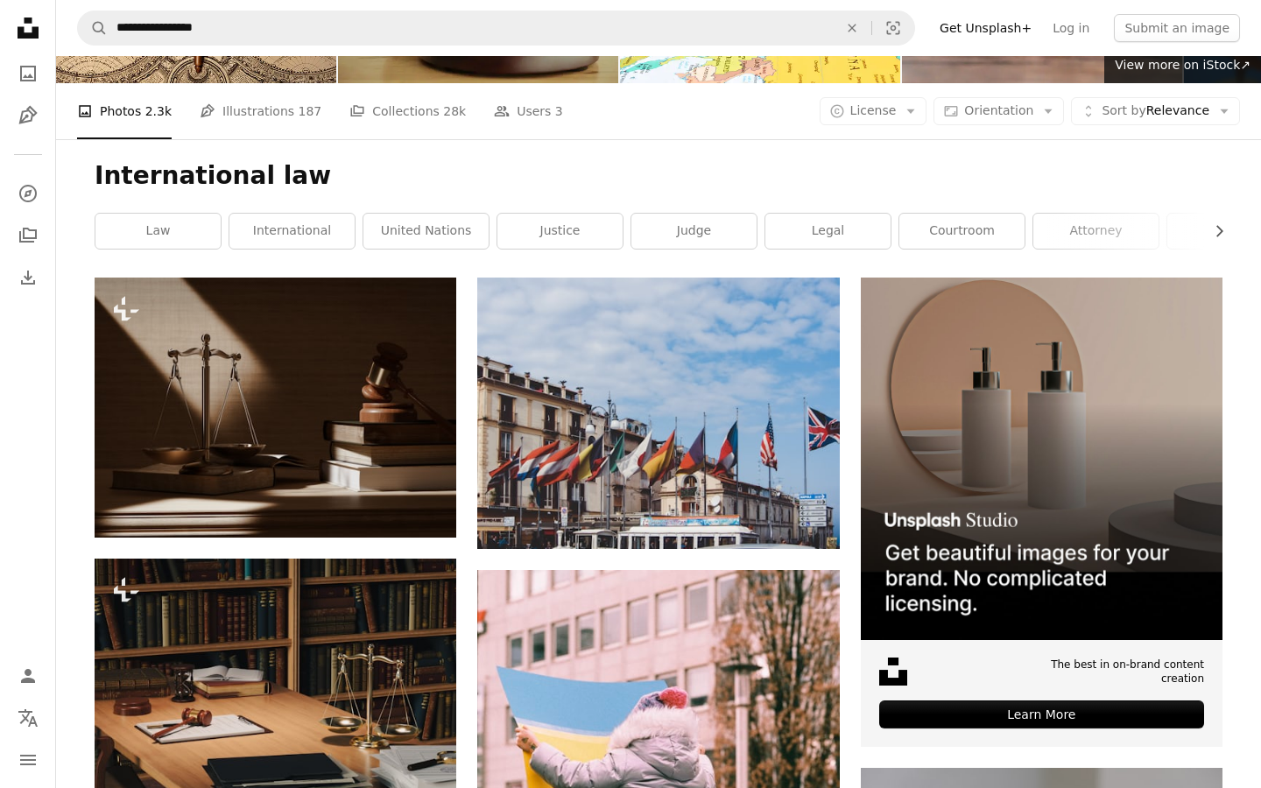
scroll to position [163, 0]
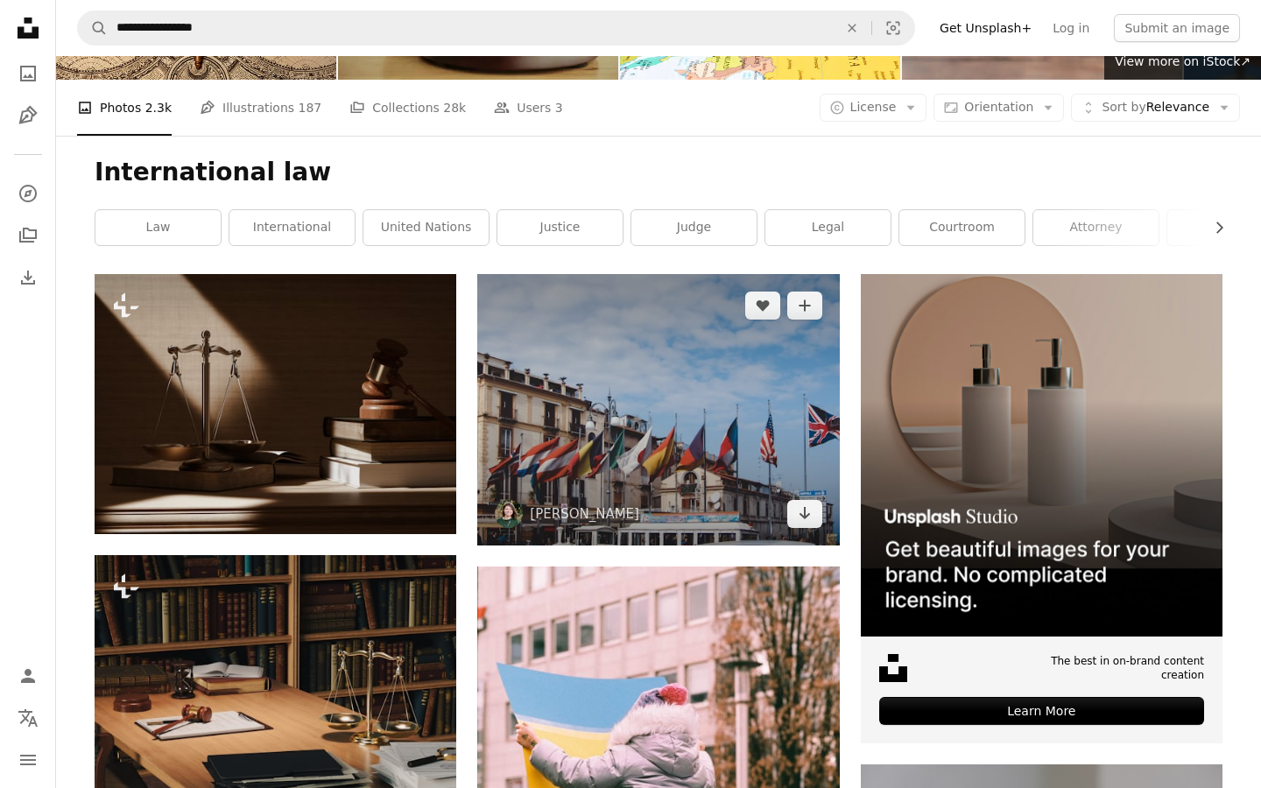
click at [683, 433] on img at bounding box center [658, 409] width 362 height 271
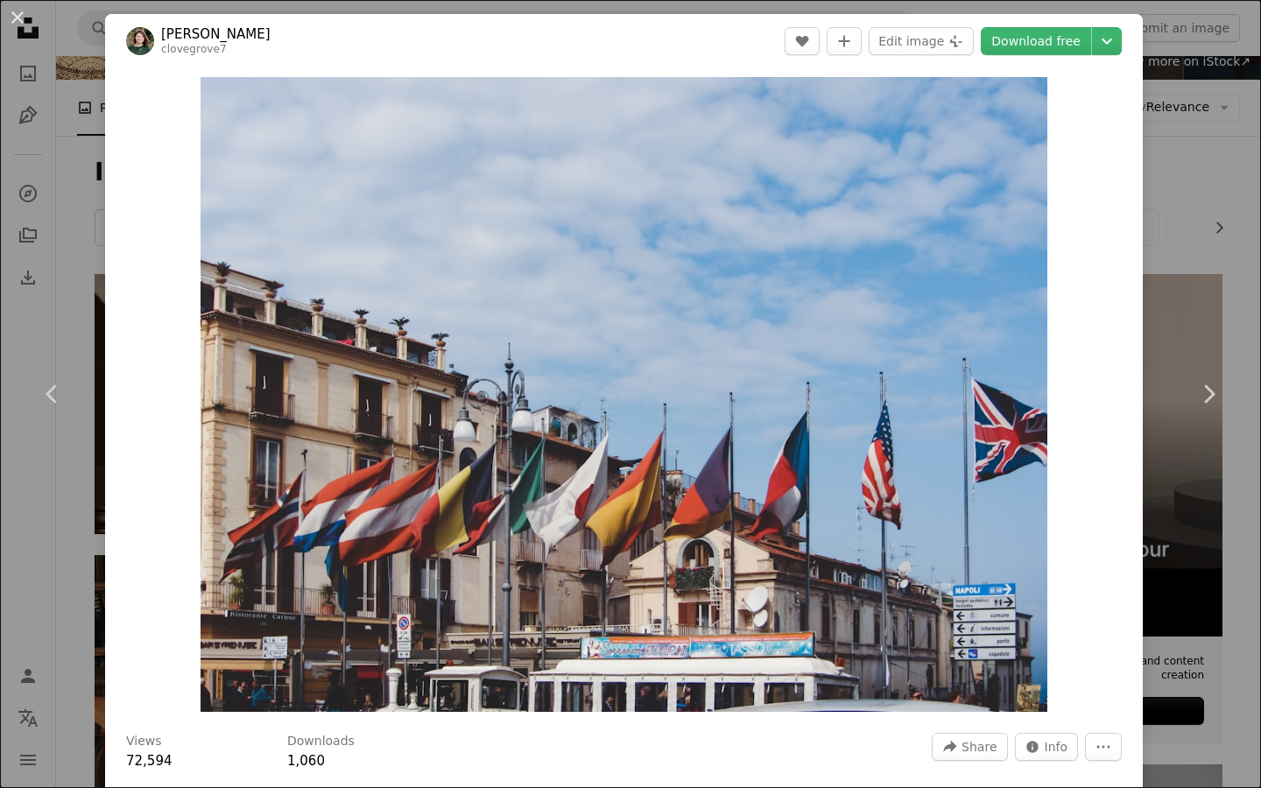
click at [1260, 265] on div "An X shape Chevron left Chevron right [PERSON_NAME] clovegrove7 A heart A plus …" at bounding box center [630, 394] width 1261 height 788
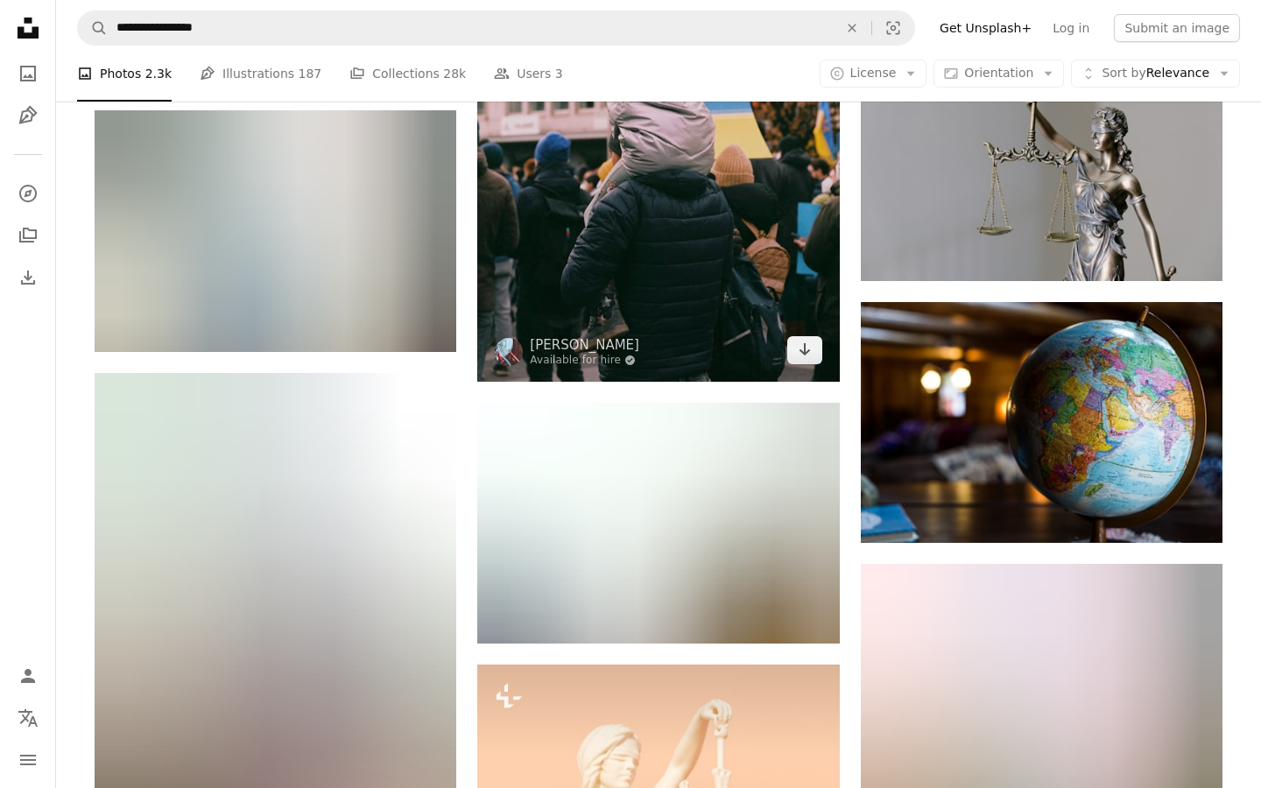
scroll to position [908, 0]
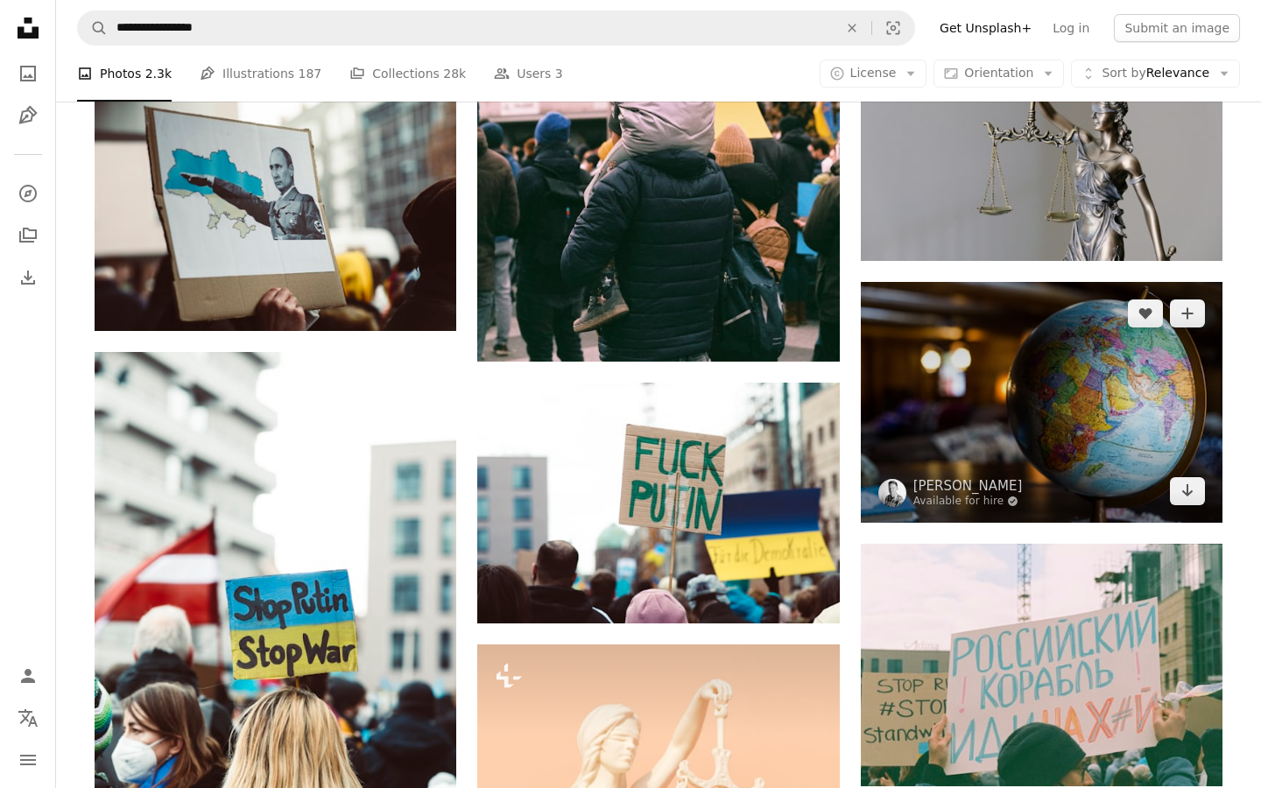
click at [991, 425] on img at bounding box center [1042, 402] width 362 height 241
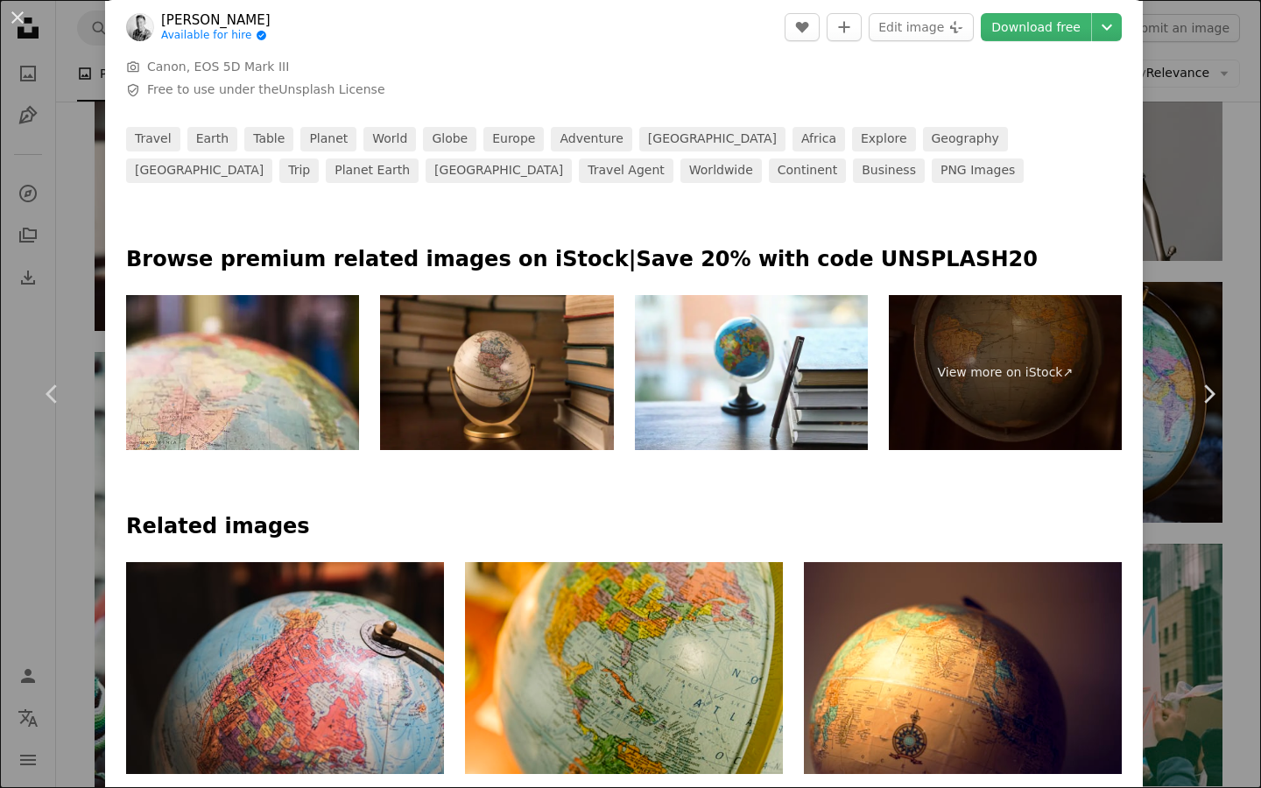
scroll to position [873, 0]
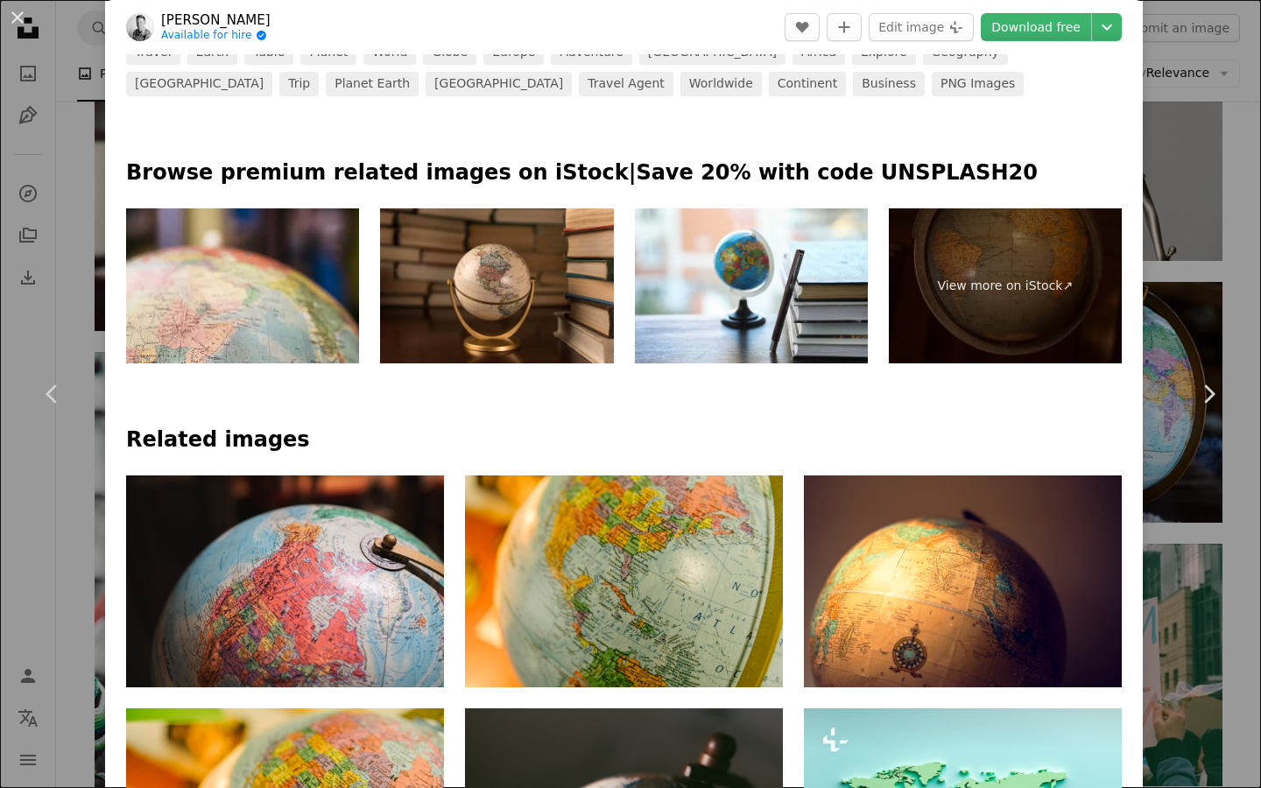
click at [1205, 175] on div "An X shape Chevron left Chevron right [PERSON_NAME] Available for hire A checkm…" at bounding box center [630, 394] width 1261 height 788
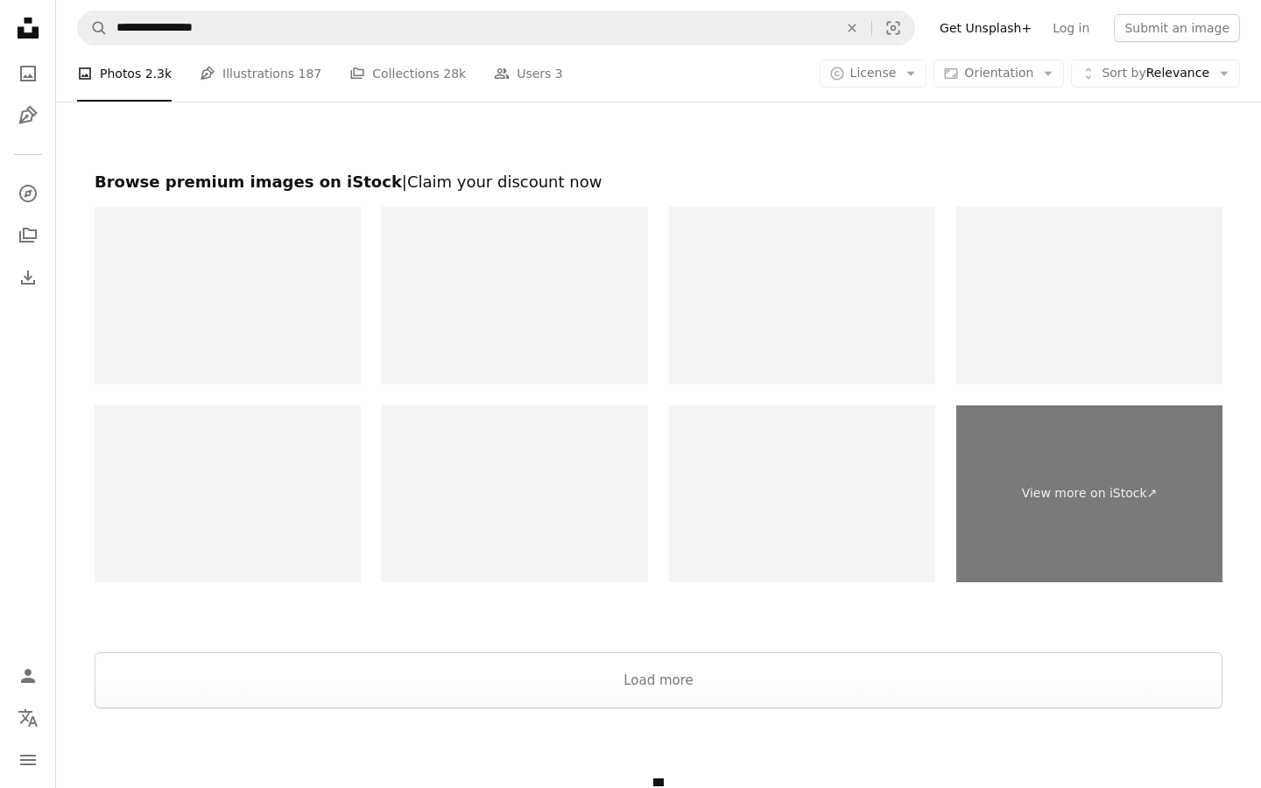
scroll to position [2965, 0]
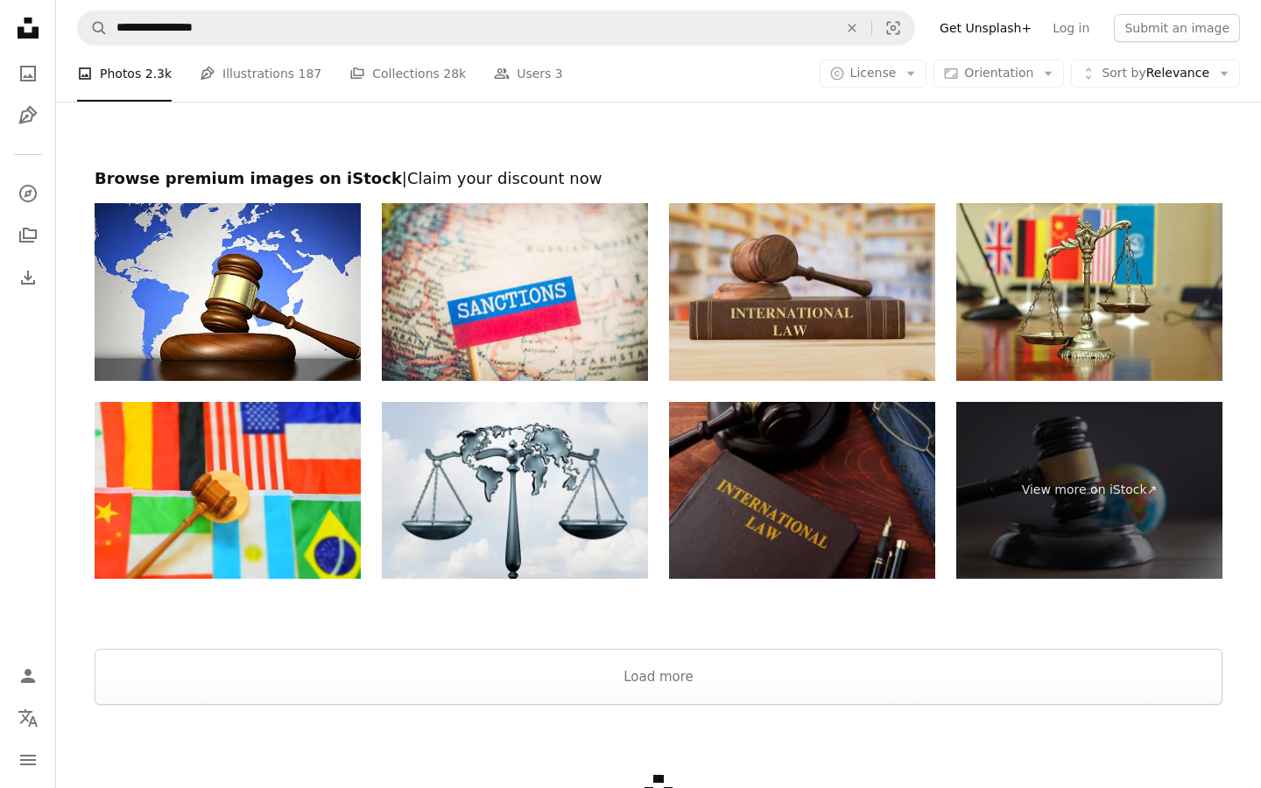
click at [791, 290] on img at bounding box center [802, 292] width 266 height 178
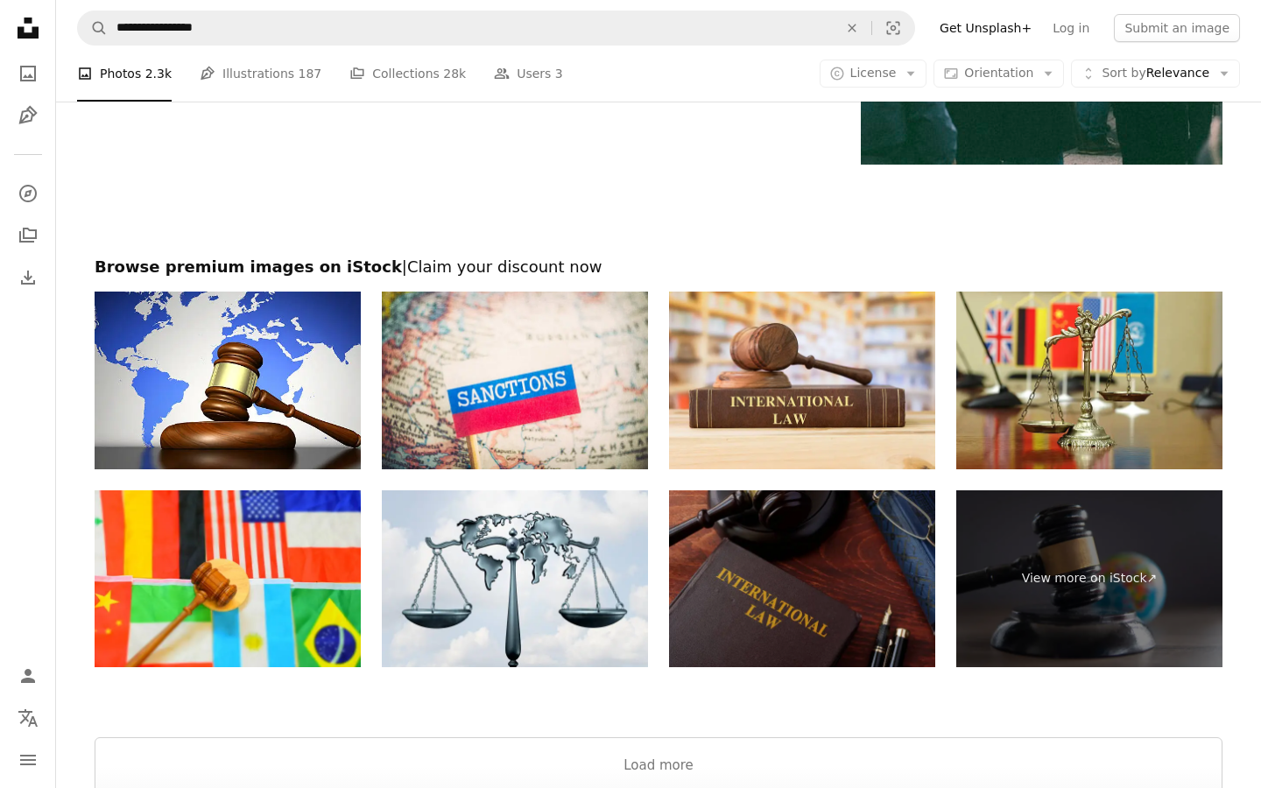
scroll to position [2930, 0]
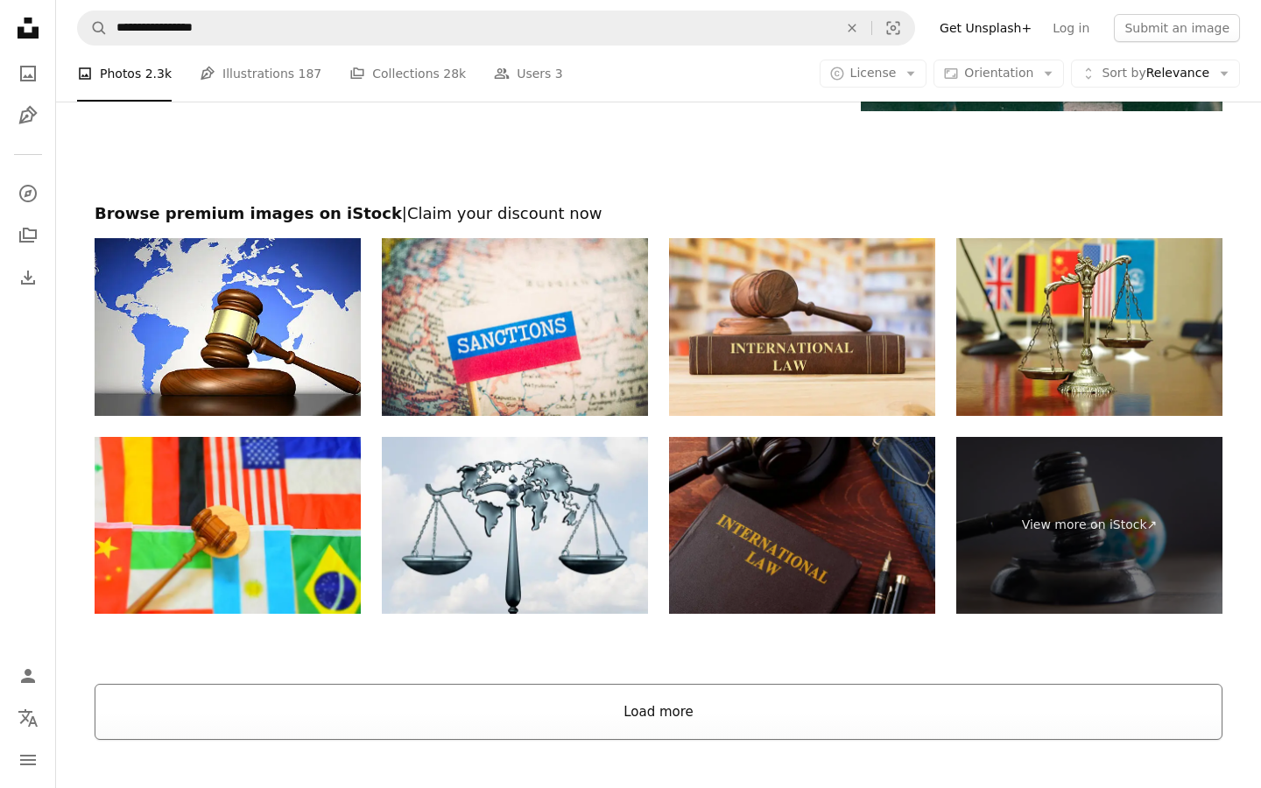
click at [683, 698] on button "Load more" at bounding box center [659, 712] width 1128 height 56
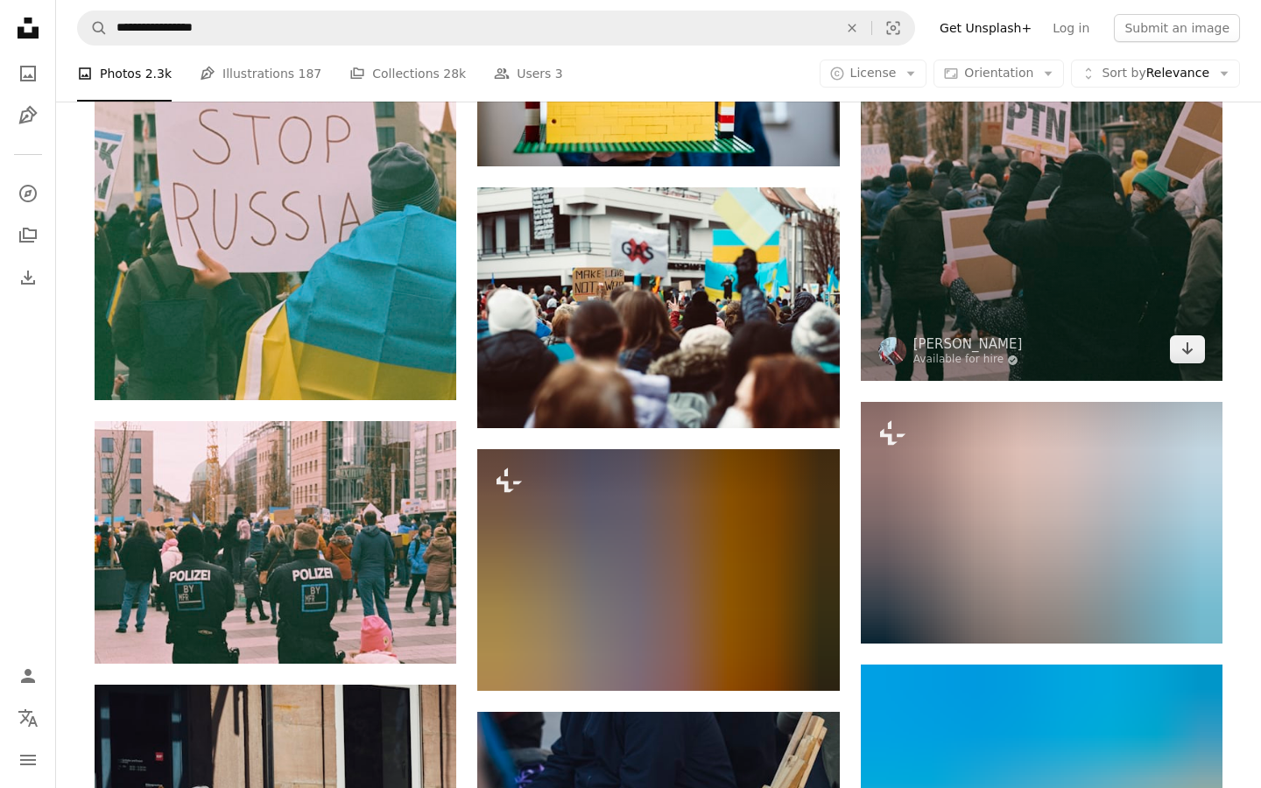
scroll to position [5115, 0]
